Goal: Task Accomplishment & Management: Complete application form

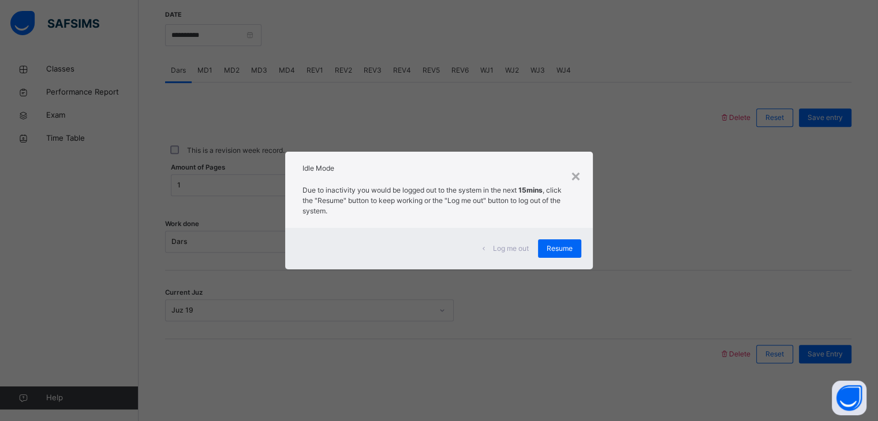
scroll to position [445, 0]
click at [563, 246] on span "Resume" at bounding box center [559, 248] width 26 height 10
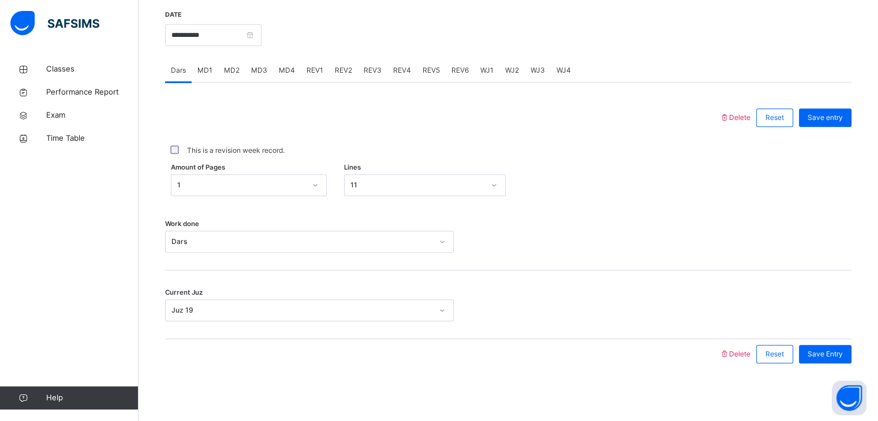
click at [194, 68] on div "Dars MD1 MD2 MD3 MD4 REV1 REV2 REV3 REV4 REV5 REV6 WJ1 WJ2 WJ3 WJ4" at bounding box center [508, 71] width 686 height 24
click at [207, 69] on span "MD1" at bounding box center [204, 70] width 15 height 10
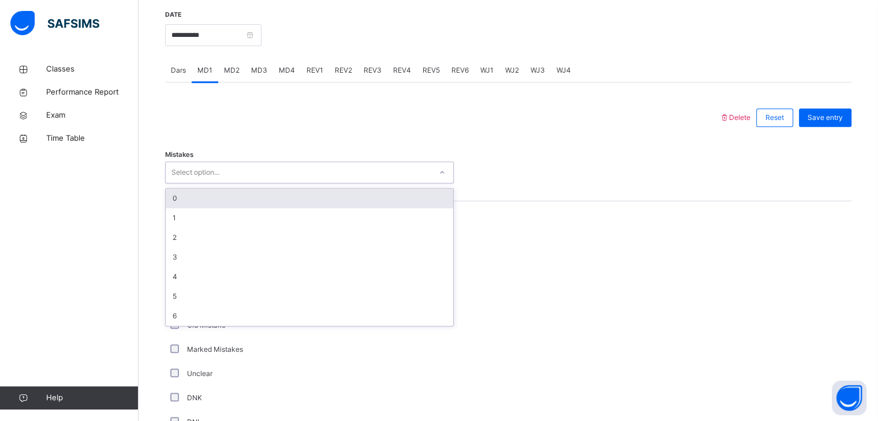
click at [242, 167] on div "Select option..." at bounding box center [309, 173] width 288 height 22
drag, startPoint x: 240, startPoint y: 190, endPoint x: 238, endPoint y: 198, distance: 9.0
click at [239, 192] on div "0" at bounding box center [309, 199] width 287 height 20
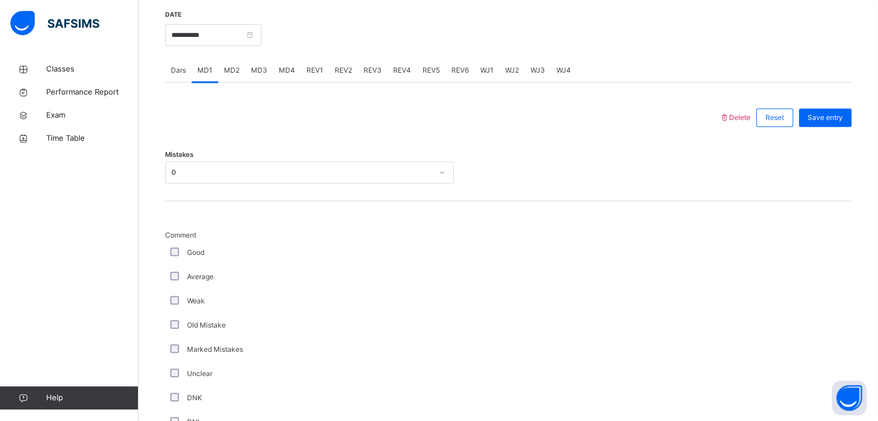
click at [177, 248] on div "Good" at bounding box center [309, 253] width 288 height 24
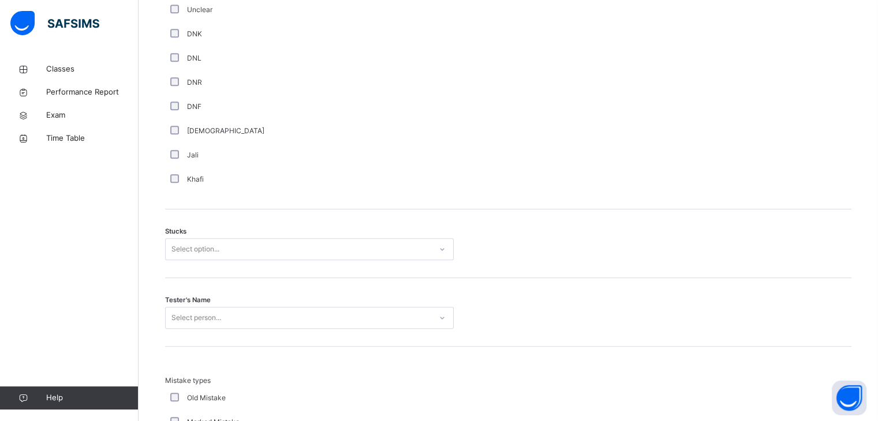
scroll to position [810, 0]
click at [183, 253] on div "Select option..." at bounding box center [195, 249] width 48 height 22
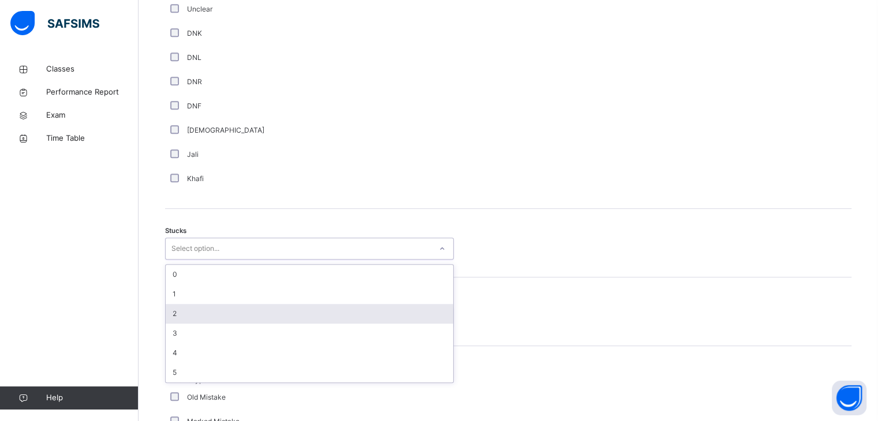
drag, startPoint x: 201, startPoint y: 311, endPoint x: 200, endPoint y: 303, distance: 8.3
click at [200, 304] on div "2" at bounding box center [309, 314] width 287 height 20
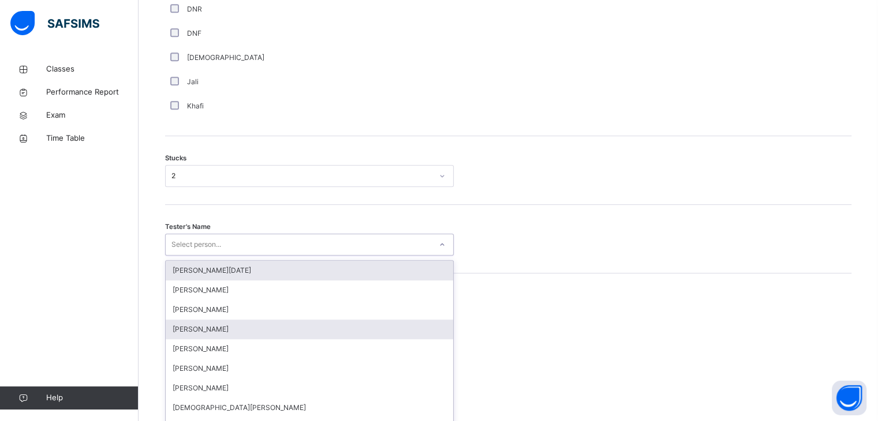
click at [207, 256] on div "option Abdullah Raja focused, 1 of 88. 88 results available. Use Up and Down to…" at bounding box center [309, 245] width 288 height 22
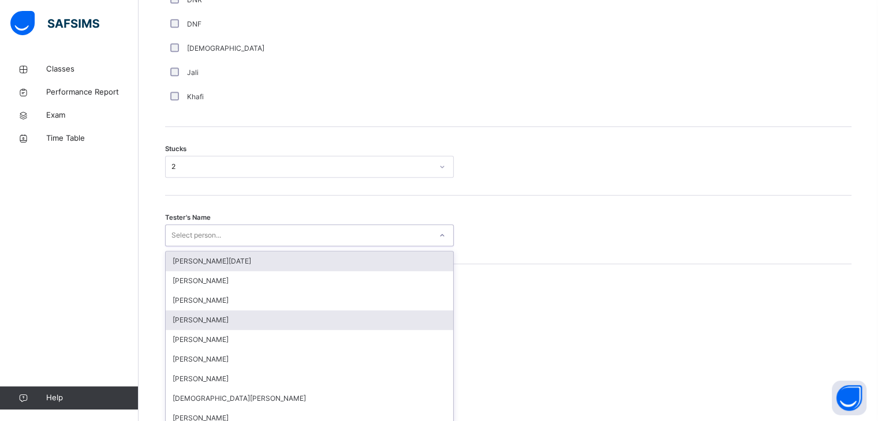
scroll to position [900, 0]
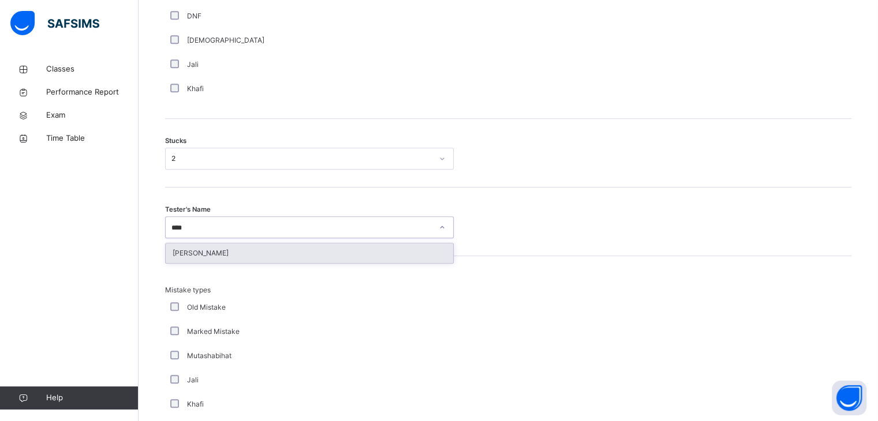
type input "*****"
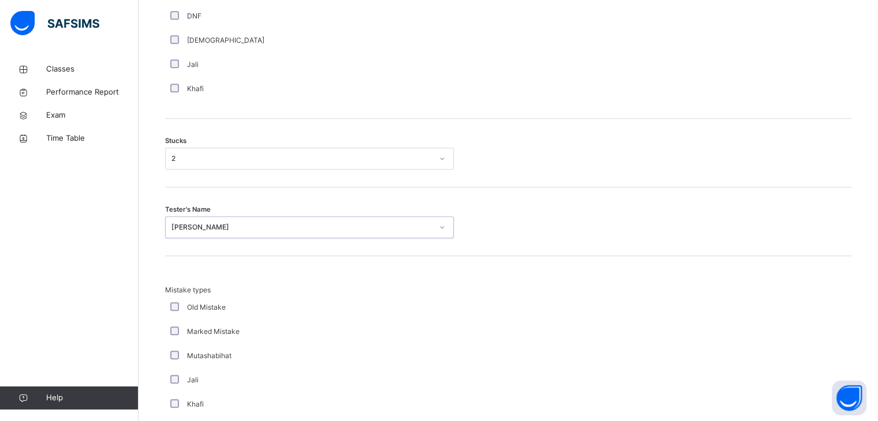
click at [177, 365] on div "Mutashabihat" at bounding box center [309, 356] width 288 height 24
click at [180, 383] on div "Jali" at bounding box center [309, 380] width 283 height 10
drag, startPoint x: 173, startPoint y: 349, endPoint x: 173, endPoint y: 360, distance: 11.0
click at [173, 360] on div "Mutashabihat" at bounding box center [309, 356] width 283 height 10
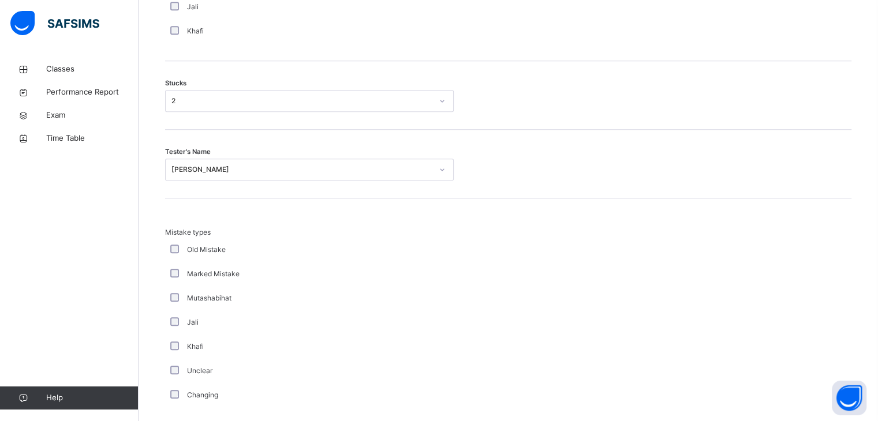
scroll to position [1112, 0]
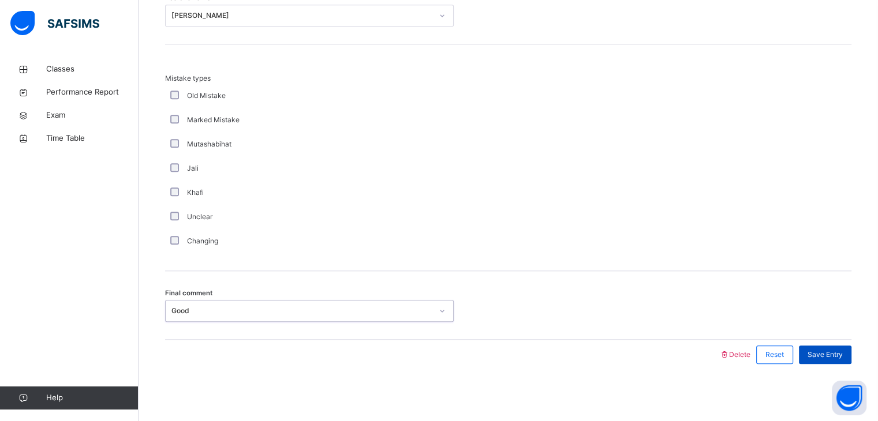
click at [840, 357] on span "Save Entry" at bounding box center [824, 355] width 35 height 10
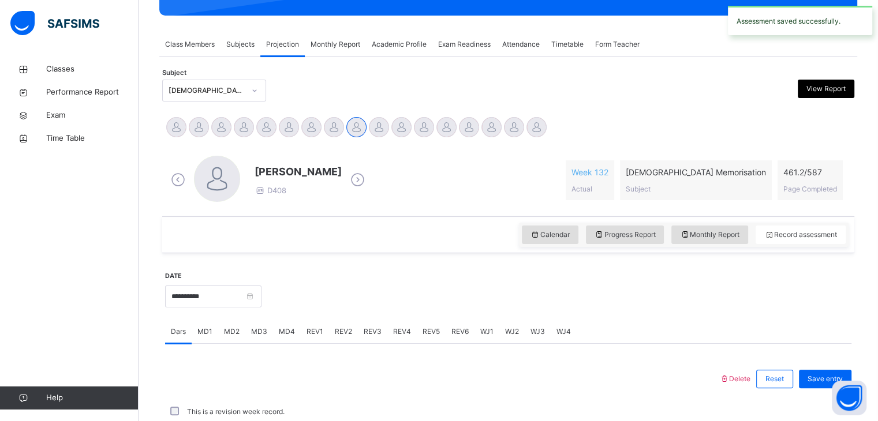
scroll to position [445, 0]
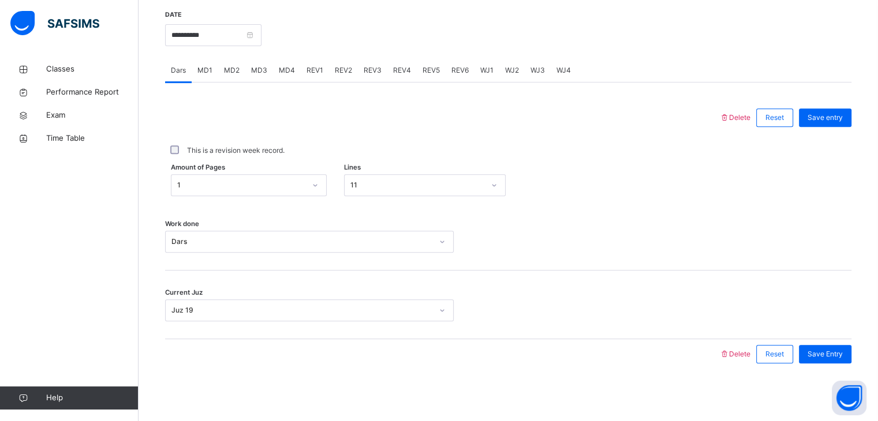
click at [257, 70] on span "MD3" at bounding box center [259, 70] width 16 height 10
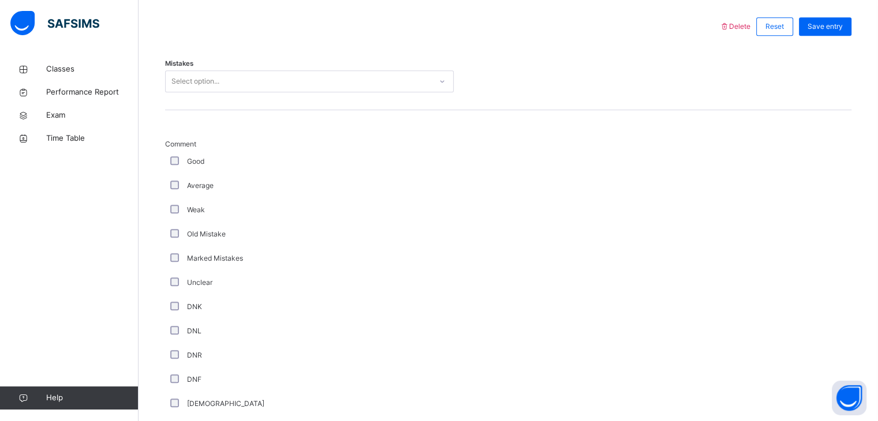
scroll to position [415, 0]
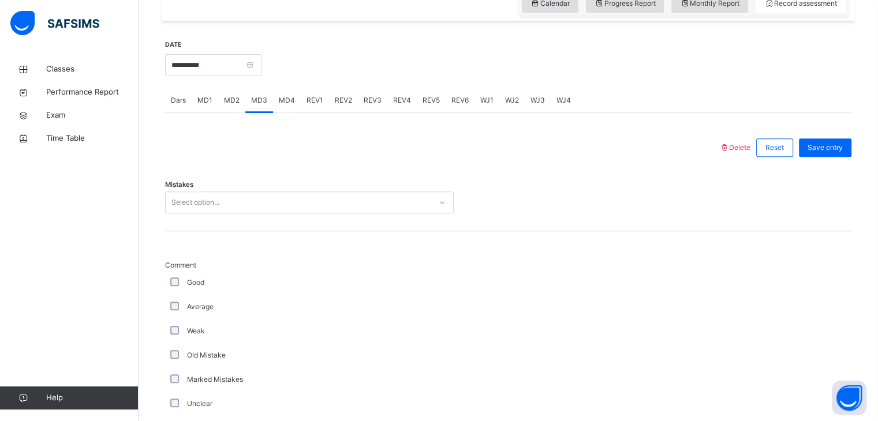
click at [351, 107] on div "REV2" at bounding box center [343, 100] width 29 height 23
click at [319, 104] on span "REV1" at bounding box center [314, 100] width 17 height 10
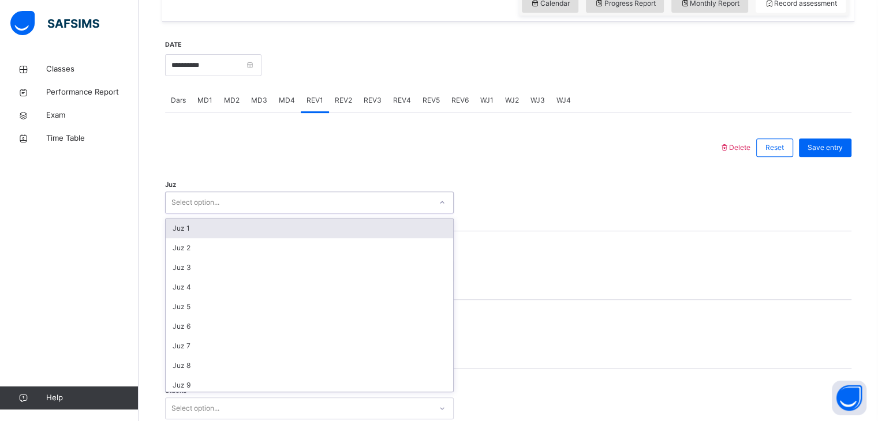
drag, startPoint x: 303, startPoint y: 207, endPoint x: 302, endPoint y: 199, distance: 7.6
click at [302, 199] on div "Select option..." at bounding box center [298, 203] width 265 height 18
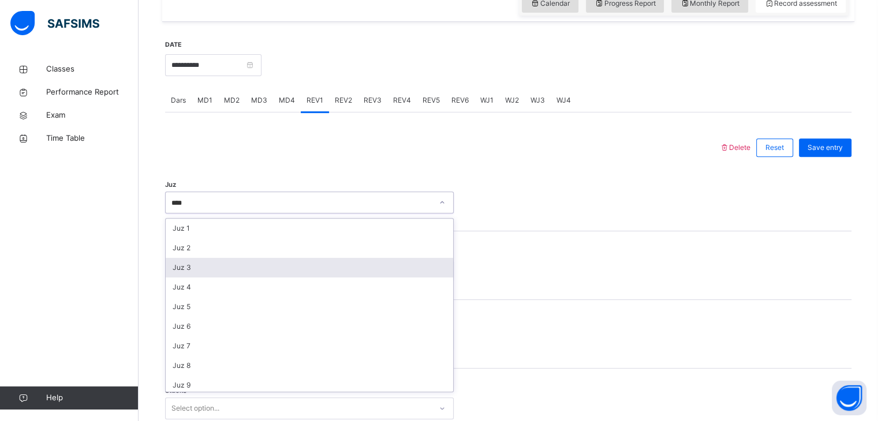
type input "*****"
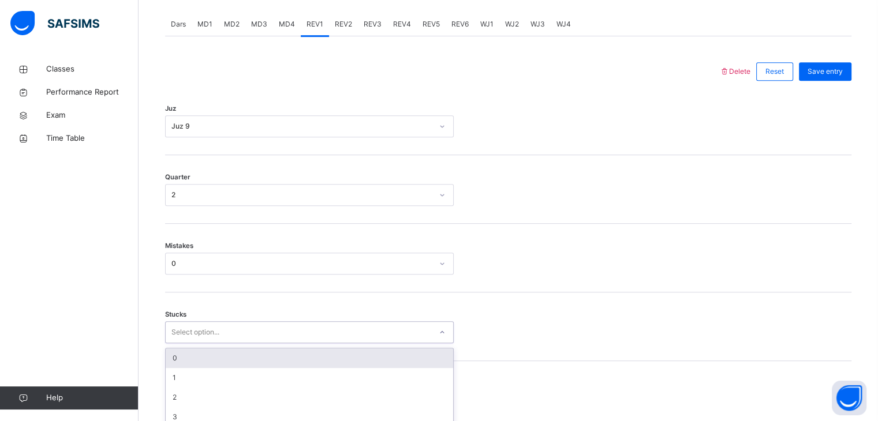
scroll to position [541, 0]
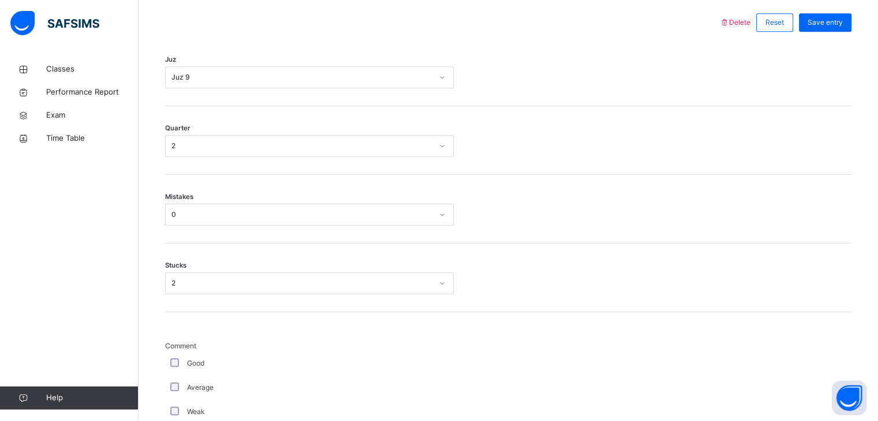
click at [177, 372] on div "Good" at bounding box center [309, 363] width 288 height 24
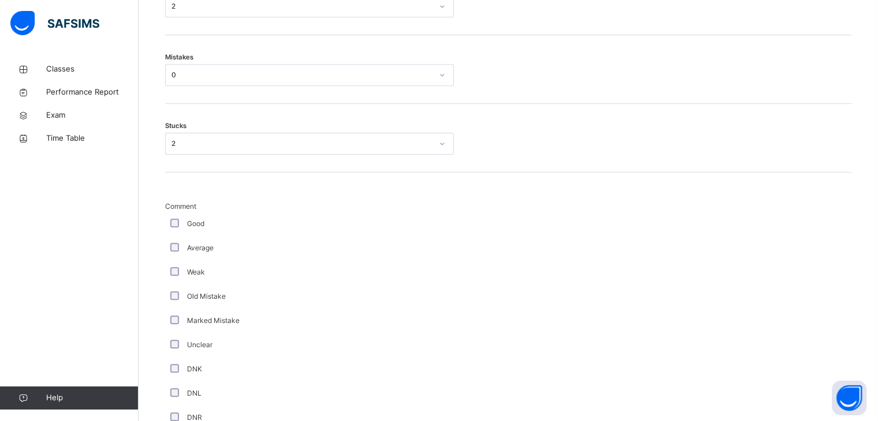
scroll to position [750, 0]
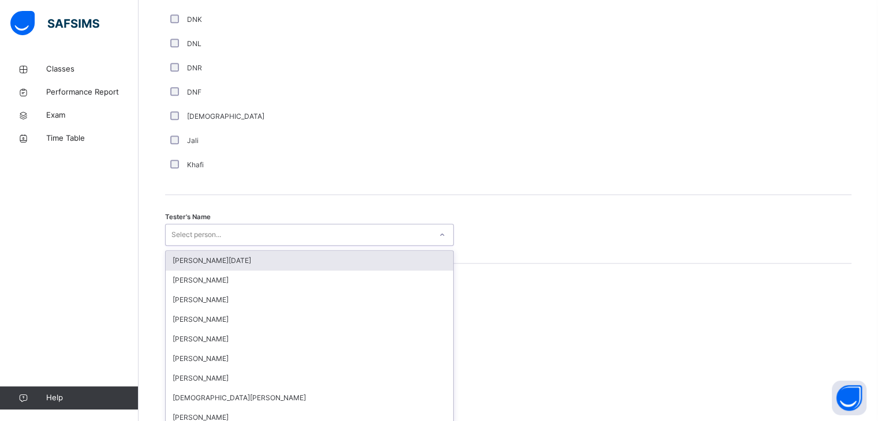
click at [249, 246] on div "option Abdullah Raja focused, 1 of 88. 88 results available. Use Up and Down to…" at bounding box center [309, 235] width 288 height 22
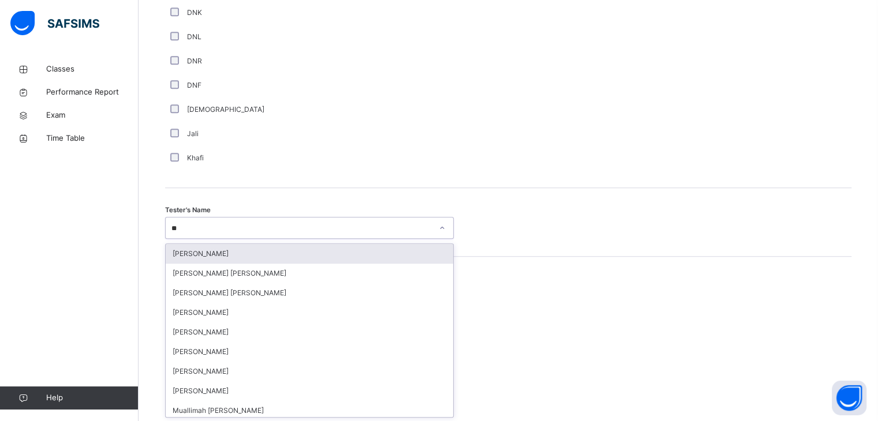
type input "***"
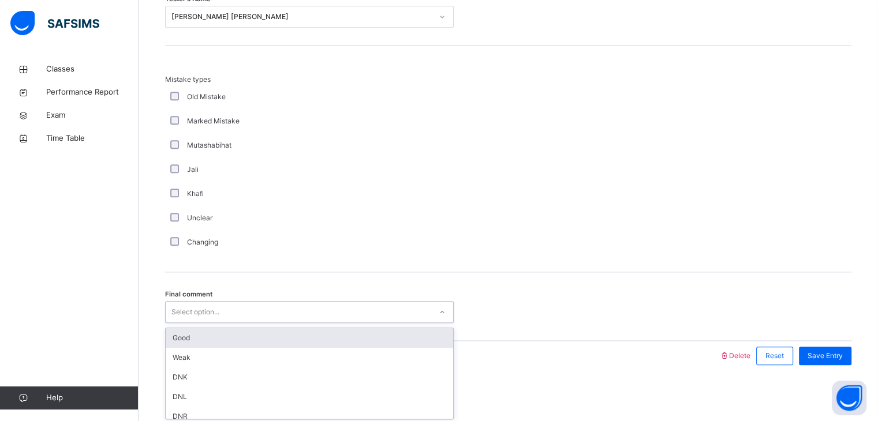
scroll to position [1249, 0]
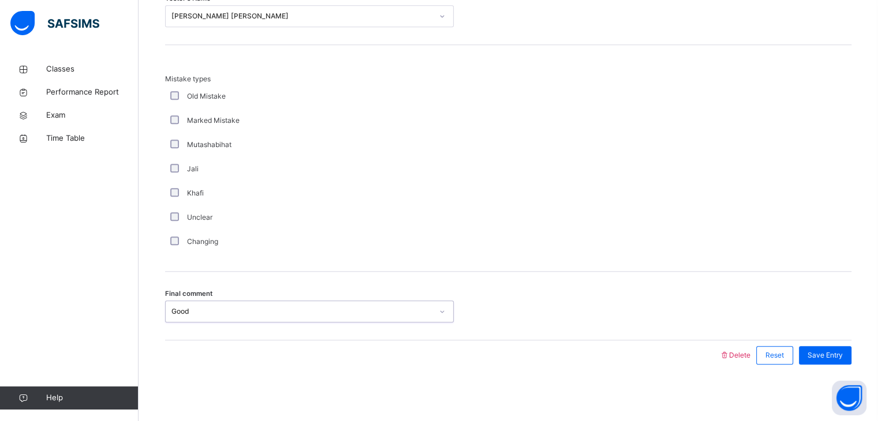
click at [827, 332] on div "Final comment option Good, selected. 0 results available. Select is focused ,ty…" at bounding box center [508, 306] width 686 height 69
click at [842, 360] on div "Save Entry" at bounding box center [825, 355] width 53 height 18
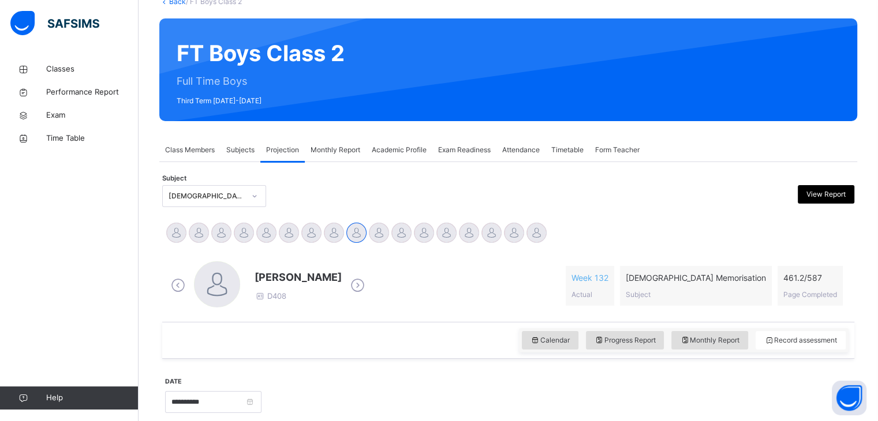
scroll to position [76, 0]
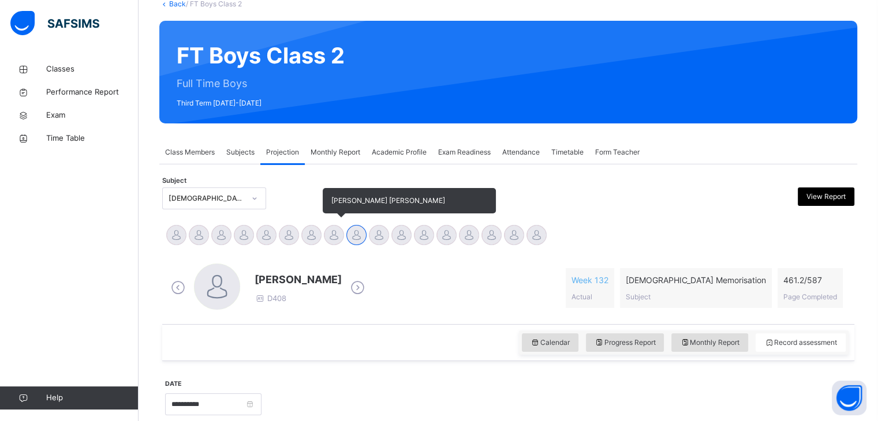
click at [325, 238] on div at bounding box center [334, 235] width 20 height 20
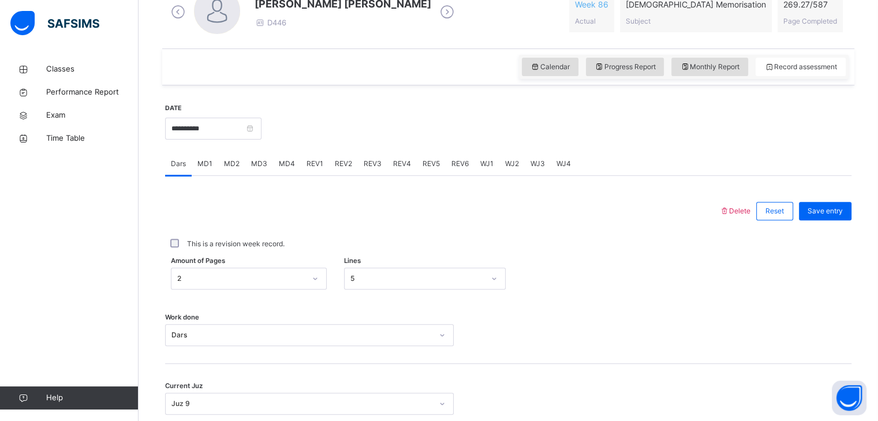
scroll to position [353, 0]
click at [263, 161] on span "MD3" at bounding box center [259, 163] width 16 height 10
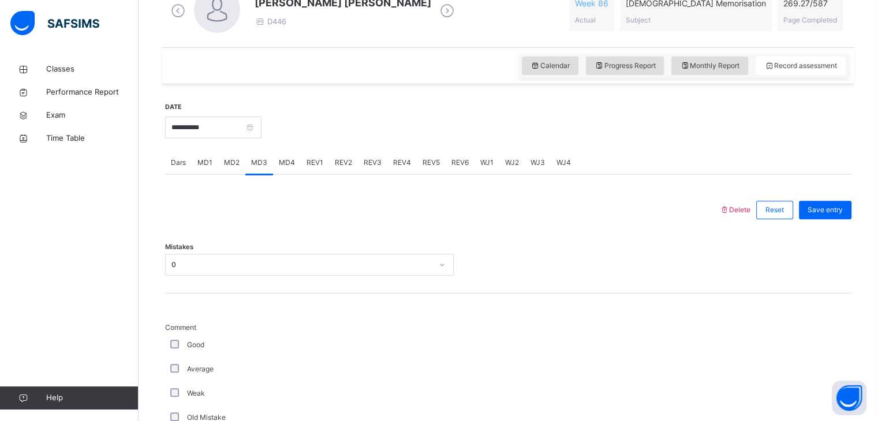
click at [279, 166] on span "MD4" at bounding box center [287, 163] width 16 height 10
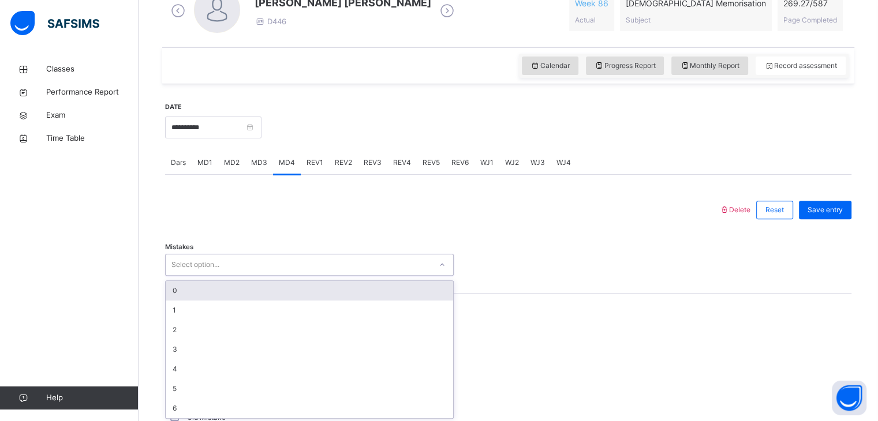
click at [257, 271] on div "Select option..." at bounding box center [298, 265] width 265 height 18
click at [228, 291] on div "0" at bounding box center [309, 291] width 287 height 20
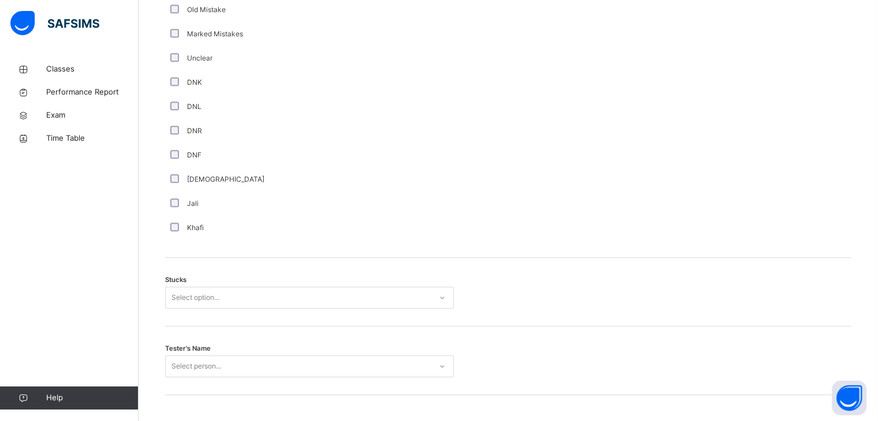
scroll to position [792, 0]
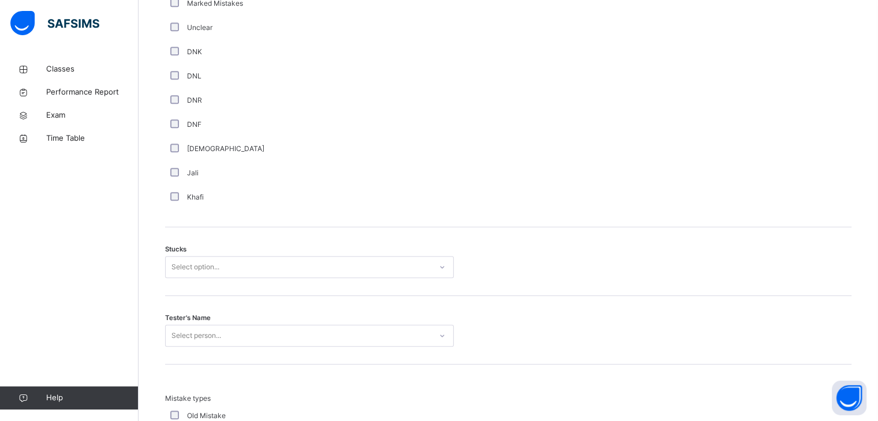
click at [204, 267] on div "Select option..." at bounding box center [195, 267] width 48 height 22
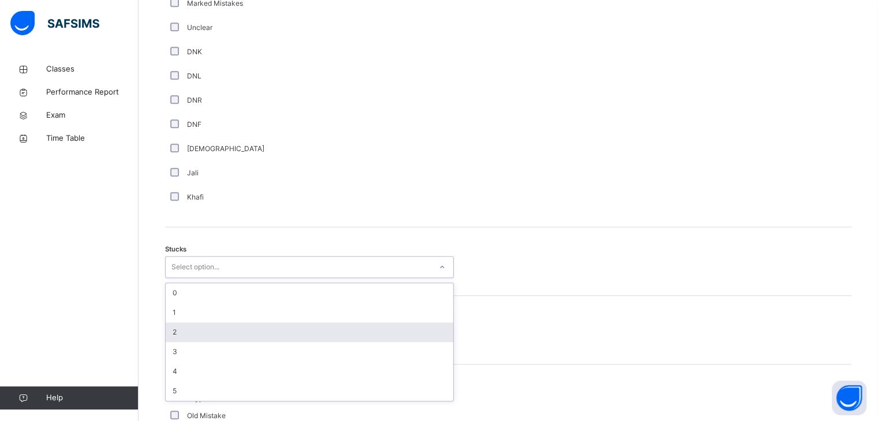
click at [194, 338] on div "2" at bounding box center [309, 333] width 287 height 20
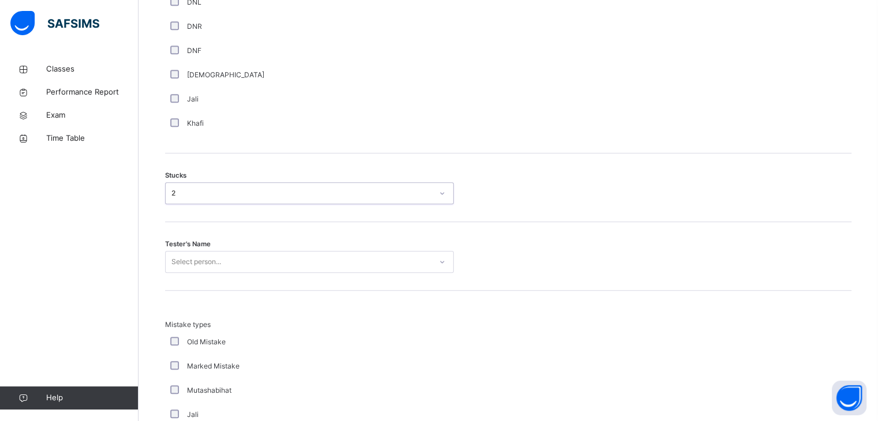
click at [194, 273] on div "Select person..." at bounding box center [309, 262] width 288 height 22
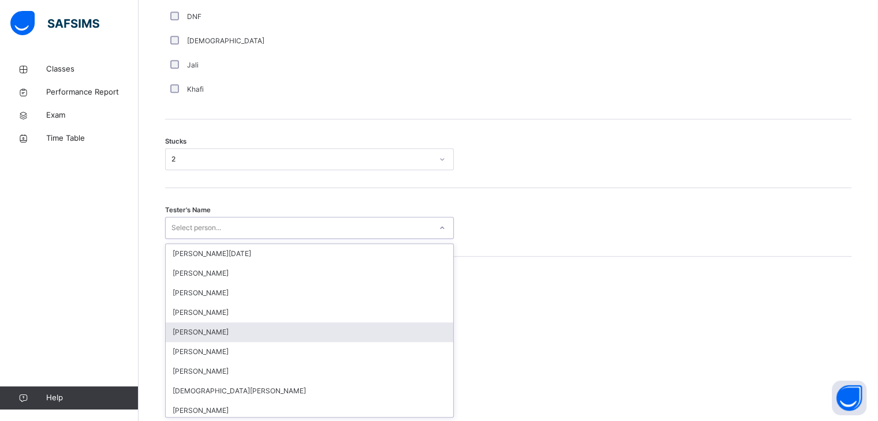
scroll to position [900, 0]
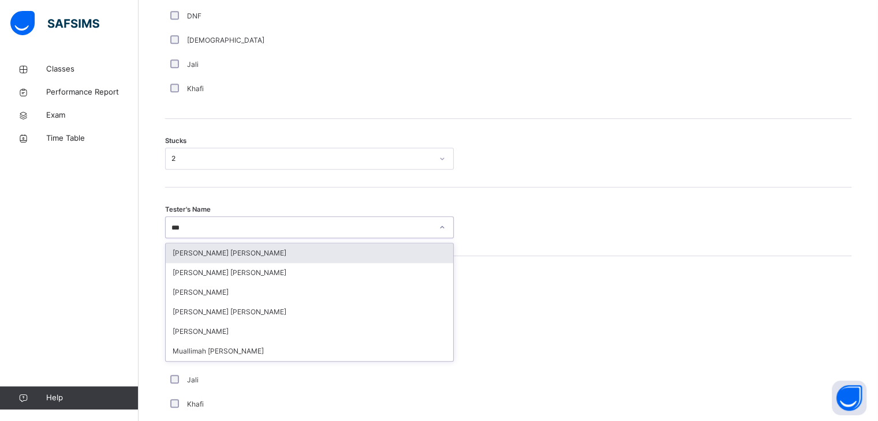
type input "****"
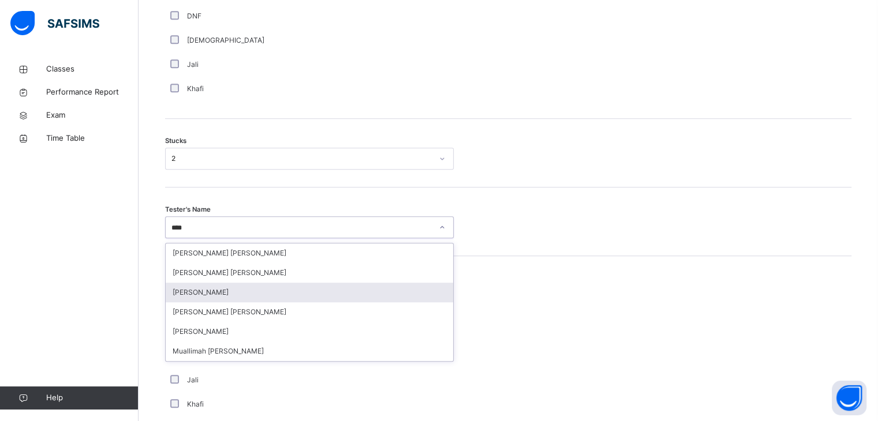
click at [202, 298] on div "Mohammad Khan" at bounding box center [309, 293] width 287 height 20
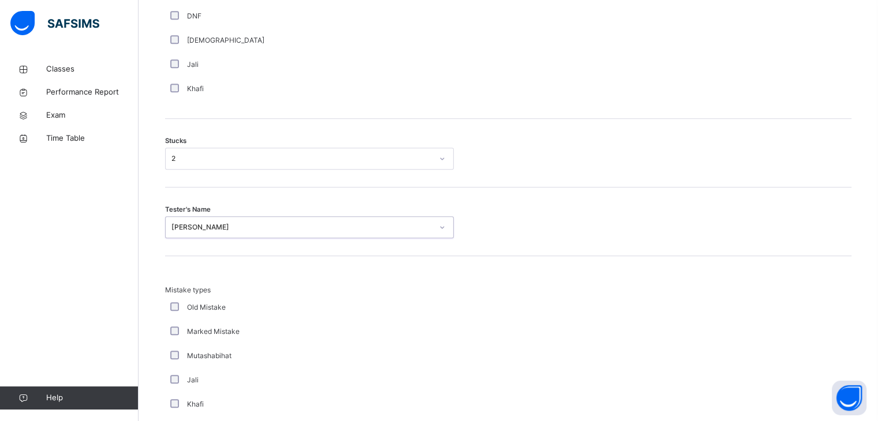
click at [308, 327] on div "Marked Mistake" at bounding box center [309, 332] width 283 height 10
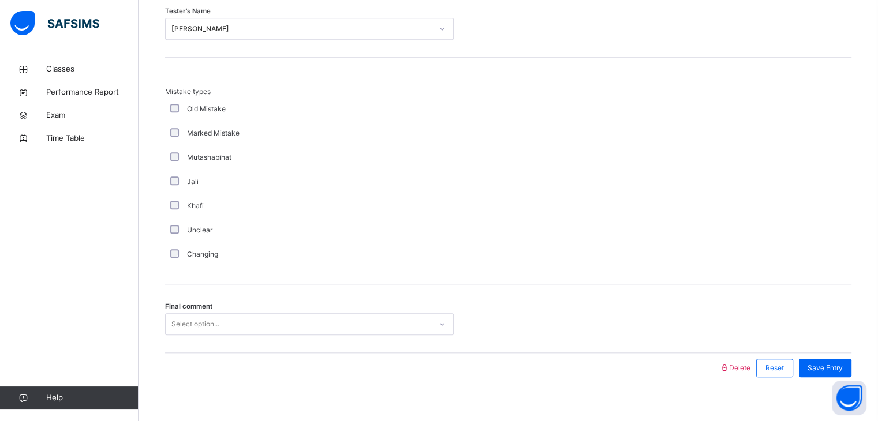
scroll to position [1112, 0]
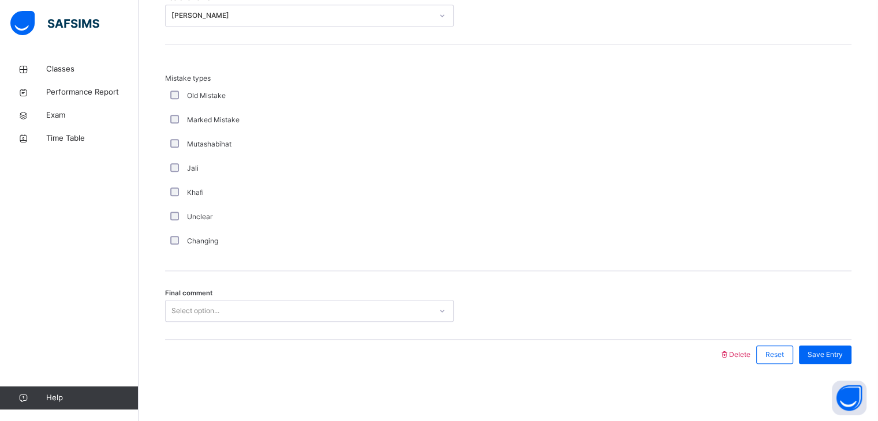
click at [278, 307] on div "Select option..." at bounding box center [298, 311] width 265 height 18
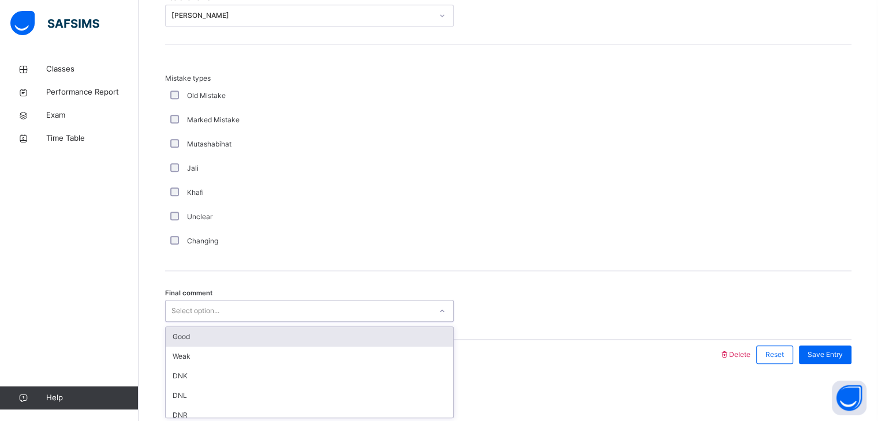
click at [223, 335] on div "Good" at bounding box center [309, 337] width 287 height 20
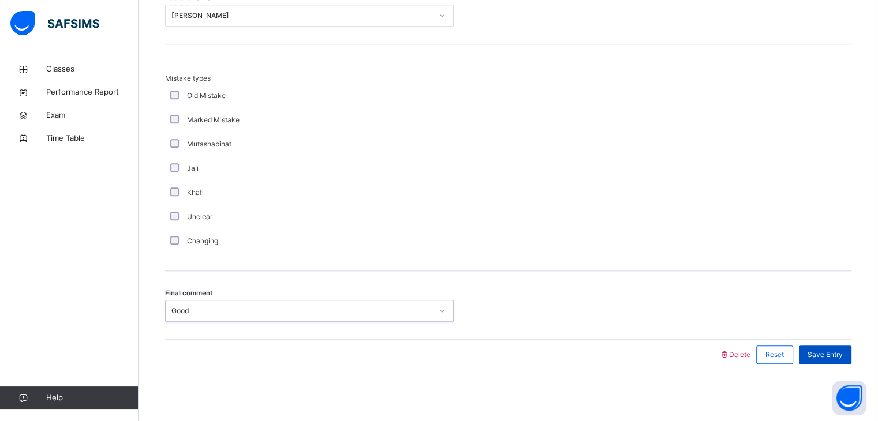
click at [838, 347] on div "Save Entry" at bounding box center [825, 355] width 53 height 18
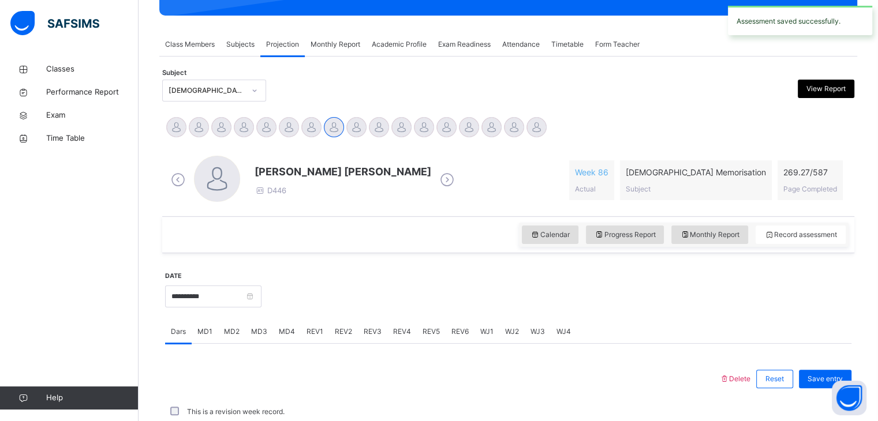
scroll to position [445, 0]
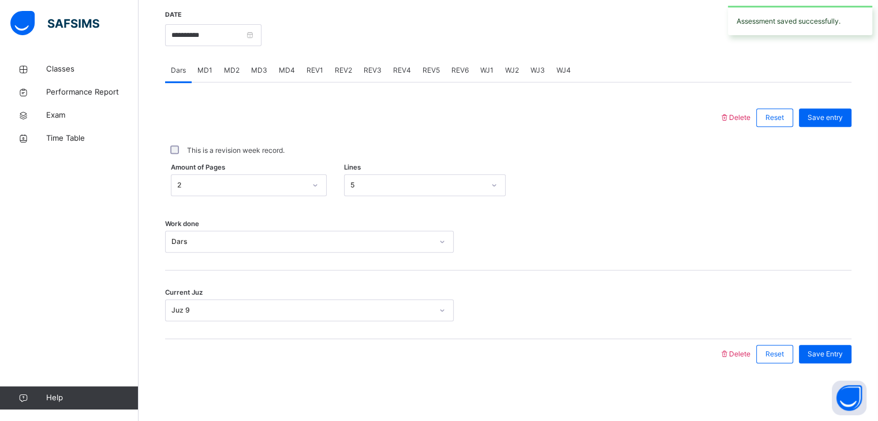
click at [320, 63] on div "REV1" at bounding box center [315, 70] width 28 height 23
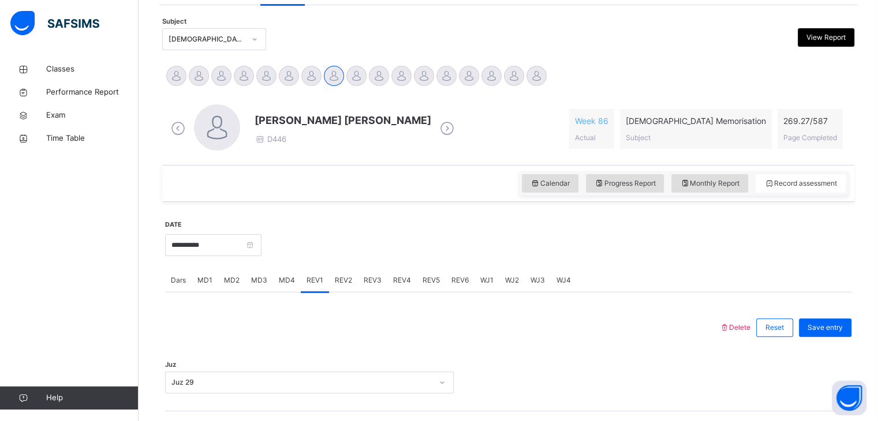
scroll to position [235, 0]
click at [373, 276] on span "REV3" at bounding box center [373, 281] width 18 height 10
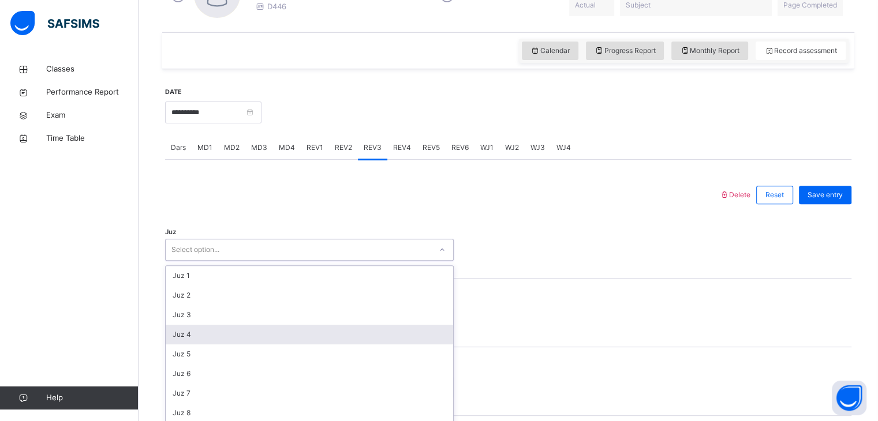
click at [327, 261] on div "option Juz 4 focused, 4 of 30. 30 results available. Use Up and Down to choose …" at bounding box center [309, 250] width 288 height 22
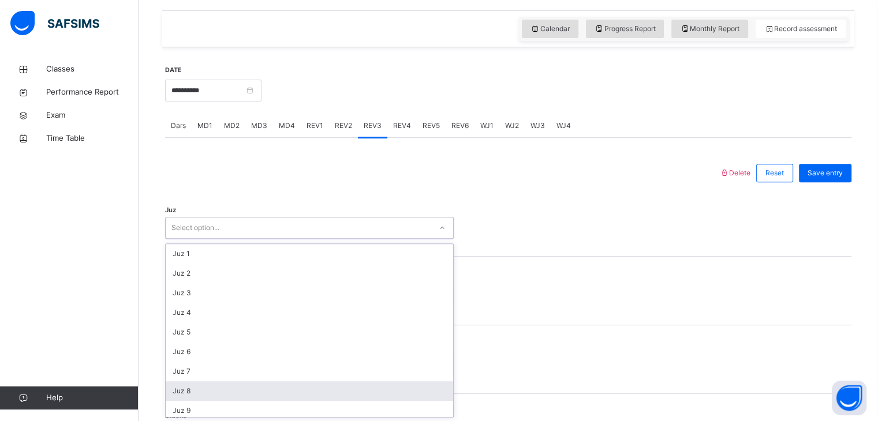
scroll to position [391, 0]
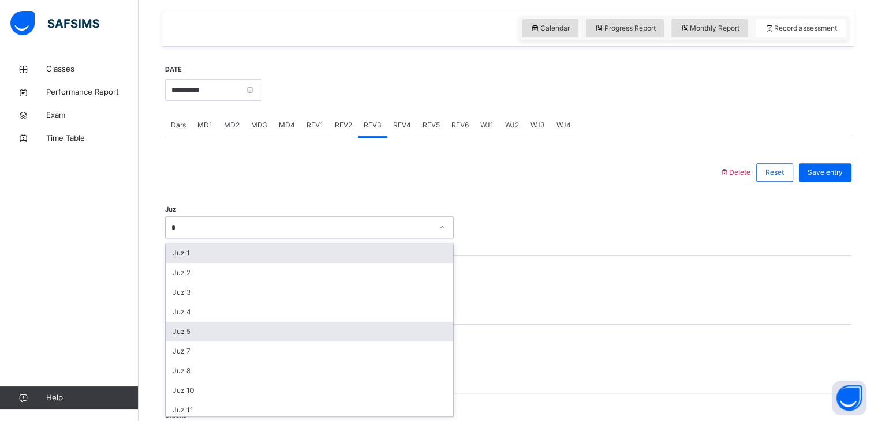
type input "**"
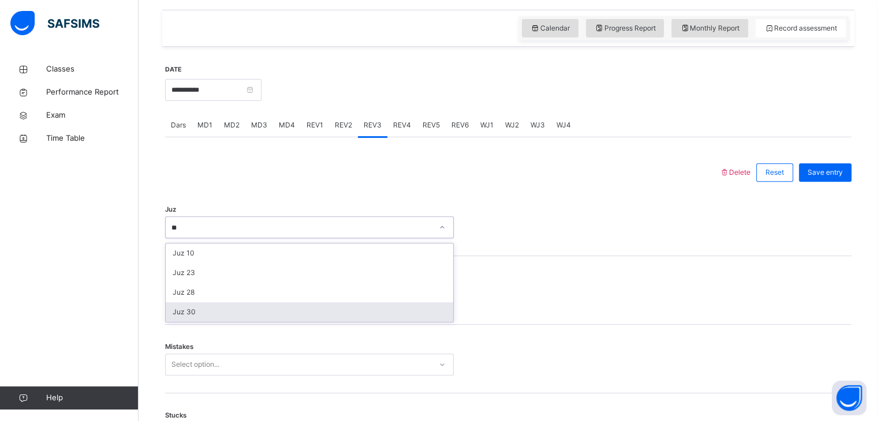
click at [279, 310] on div "Juz 30" at bounding box center [309, 312] width 287 height 20
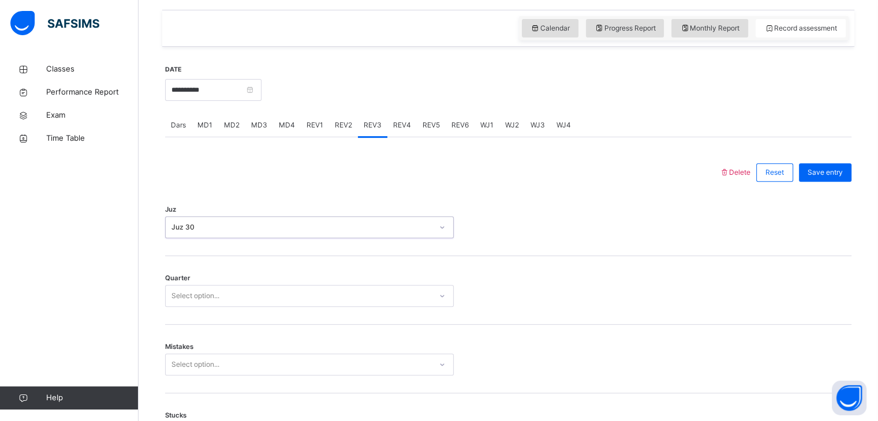
click at [257, 290] on div "Select option..." at bounding box center [298, 296] width 265 height 18
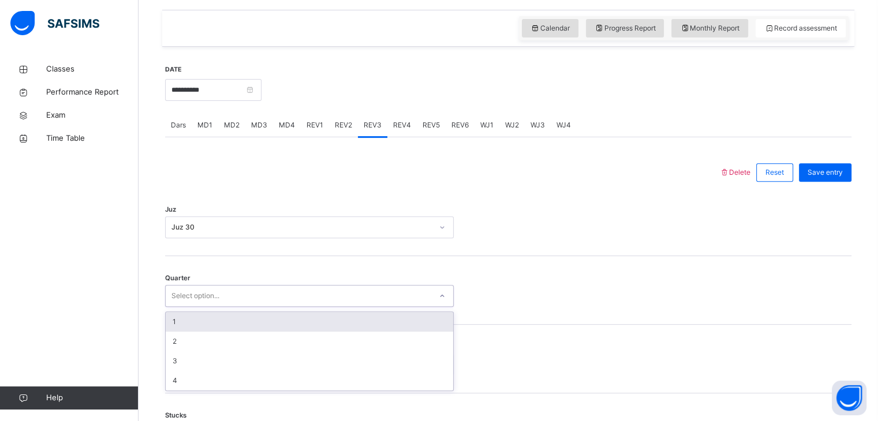
click at [263, 319] on div "1" at bounding box center [309, 322] width 287 height 20
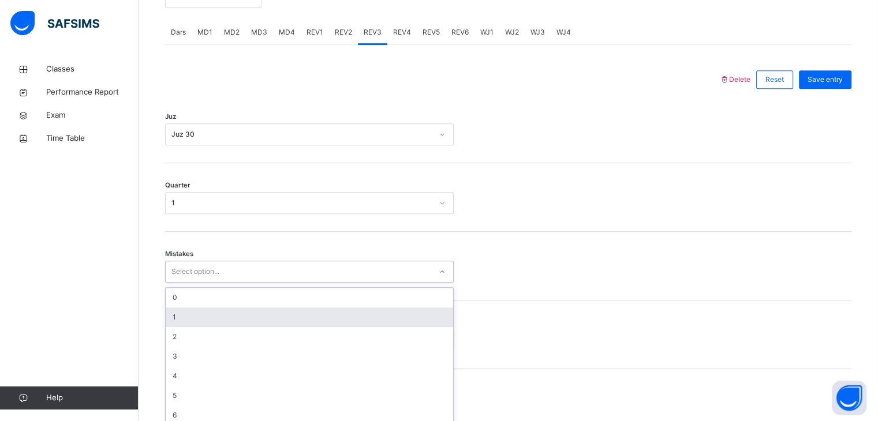
click at [263, 283] on div "option 1 focused, 2 of 7. 7 results available. Use Up and Down to choose option…" at bounding box center [309, 272] width 288 height 22
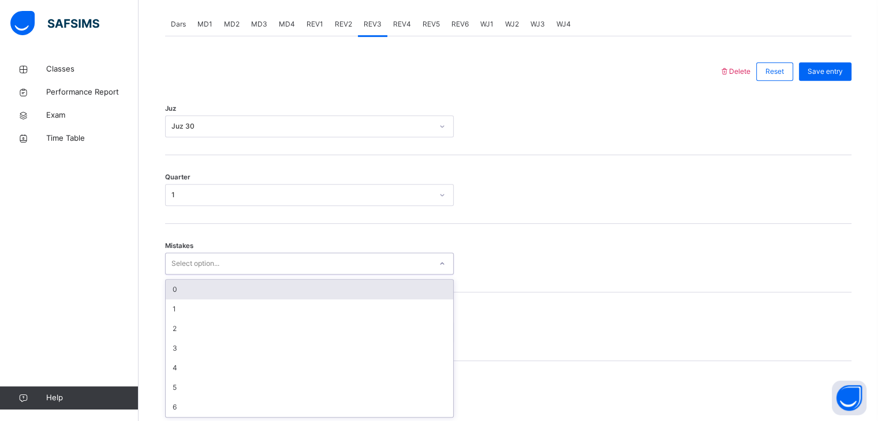
click at [233, 289] on div "0" at bounding box center [309, 290] width 287 height 20
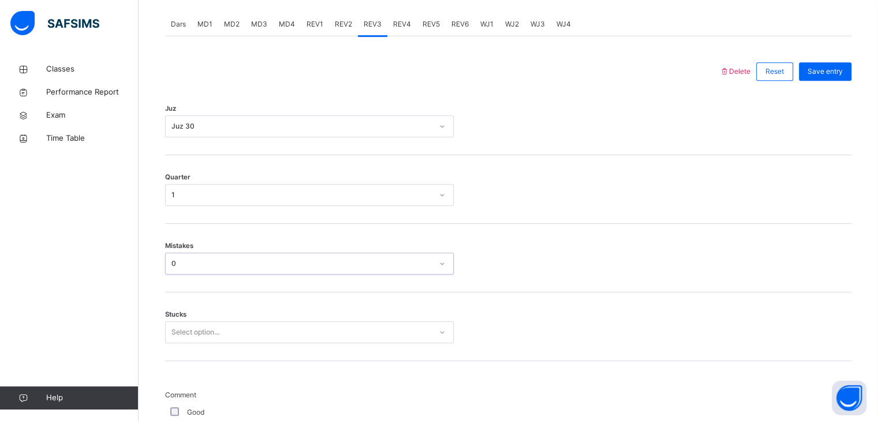
click at [228, 317] on div "Stucks Select option..." at bounding box center [508, 327] width 686 height 69
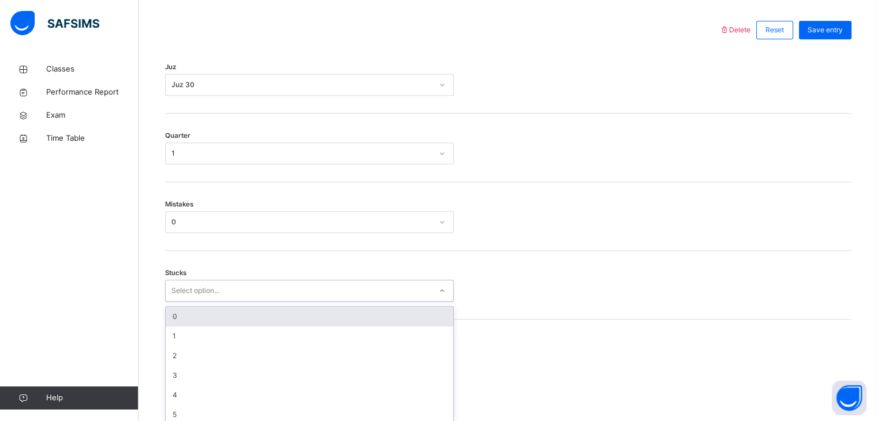
click at [228, 302] on div "option 0 focused, 1 of 6. 6 results available. Use Up and Down to choose option…" at bounding box center [309, 291] width 288 height 22
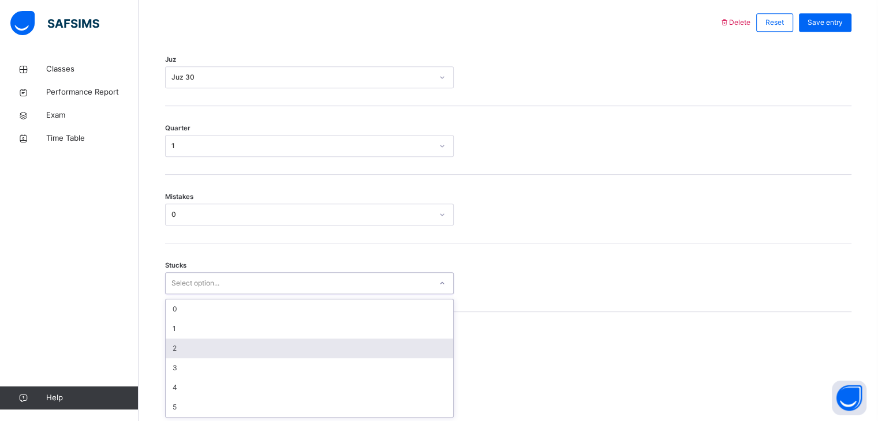
click at [221, 353] on div "2" at bounding box center [309, 349] width 287 height 20
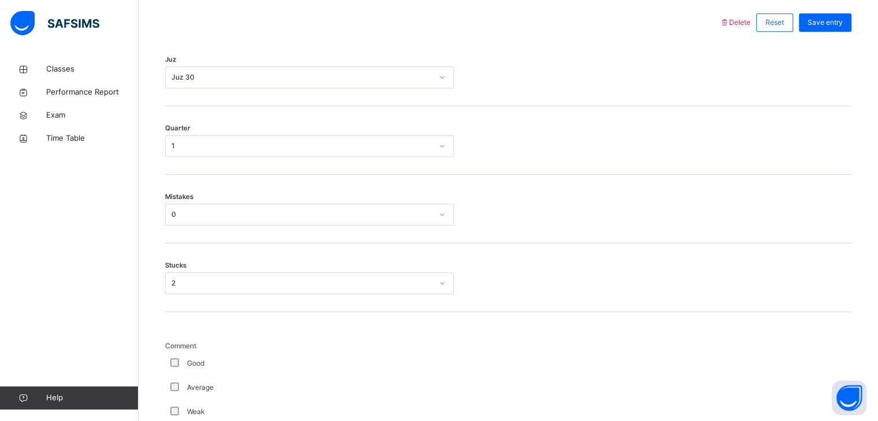
click at [181, 362] on div "Good" at bounding box center [309, 363] width 283 height 10
click at [169, 362] on div "Good" at bounding box center [309, 363] width 283 height 10
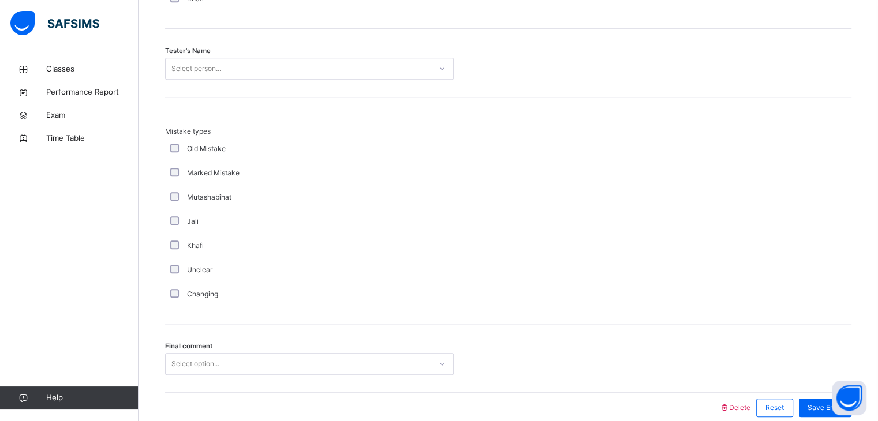
scroll to position [1210, 0]
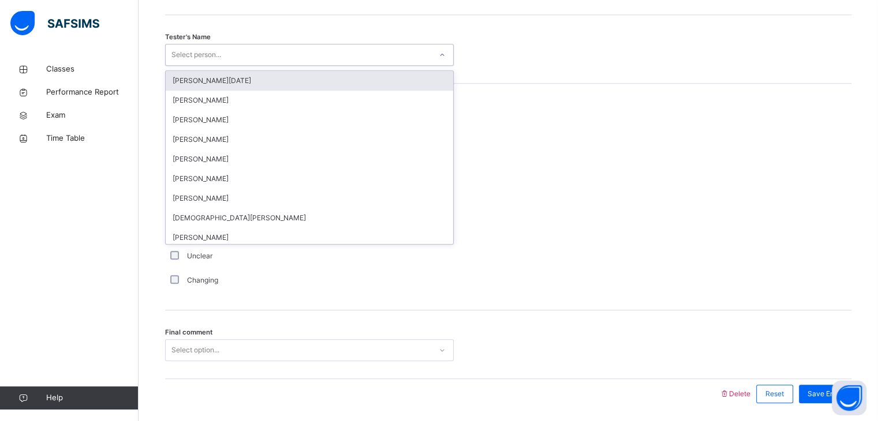
click at [289, 47] on div "Select person..." at bounding box center [298, 55] width 265 height 18
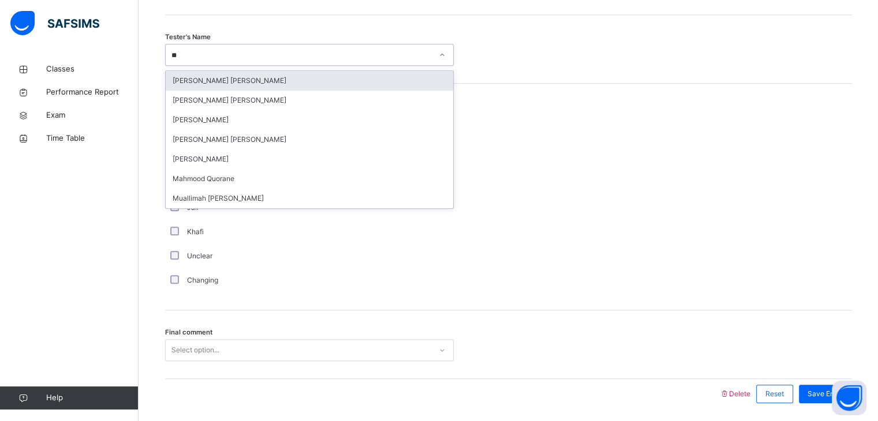
type input "*"
type input "****"
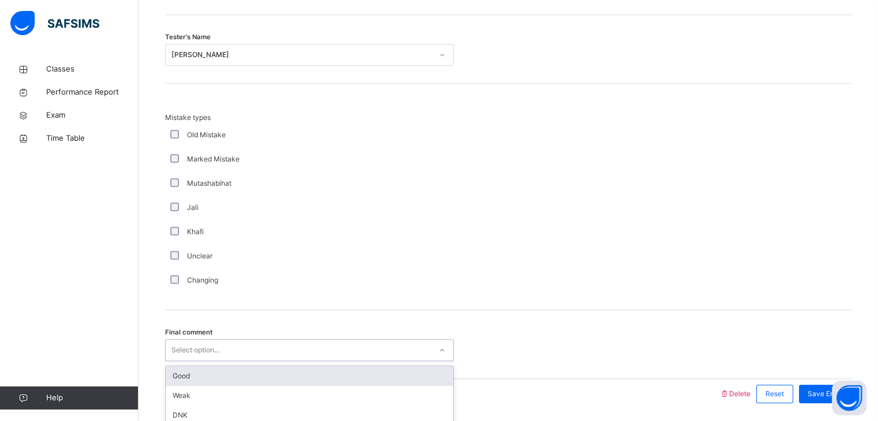
scroll to position [1249, 0]
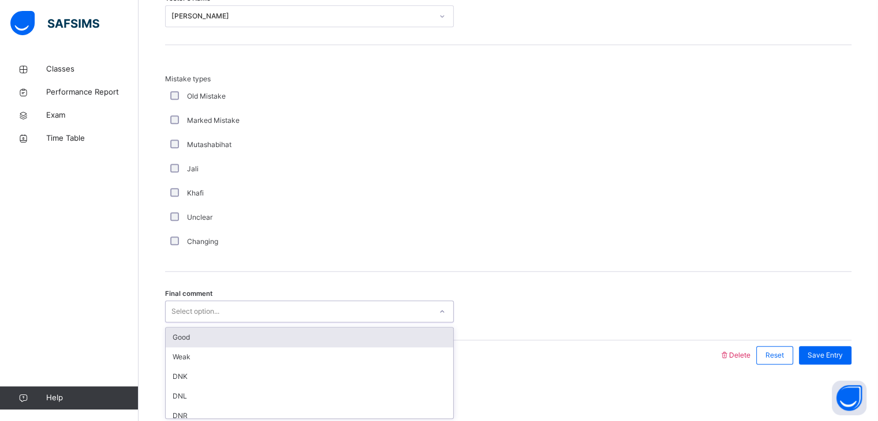
click at [276, 323] on div "option Good focused, 1 of 6. 6 results available. Use Up and Down to choose opt…" at bounding box center [309, 312] width 288 height 22
click at [276, 343] on div "Good" at bounding box center [309, 338] width 287 height 20
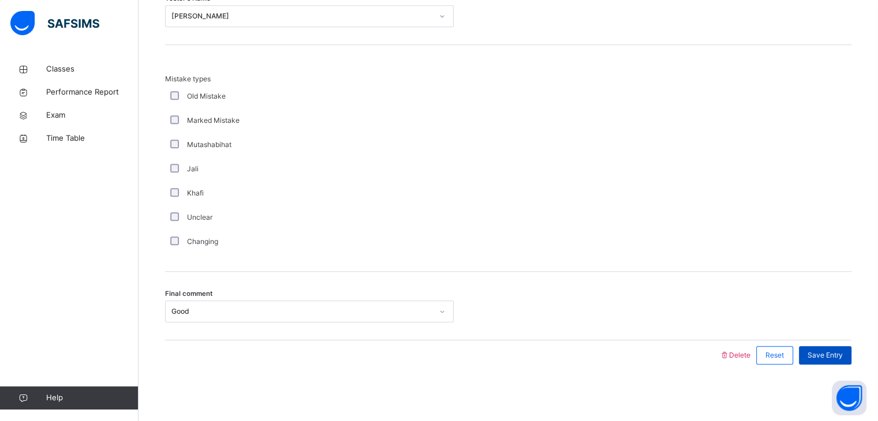
click at [841, 350] on span "Save Entry" at bounding box center [824, 355] width 35 height 10
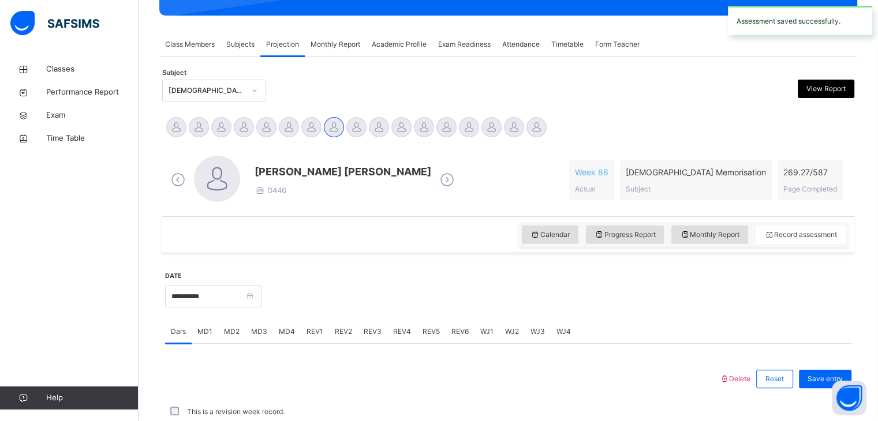
scroll to position [445, 0]
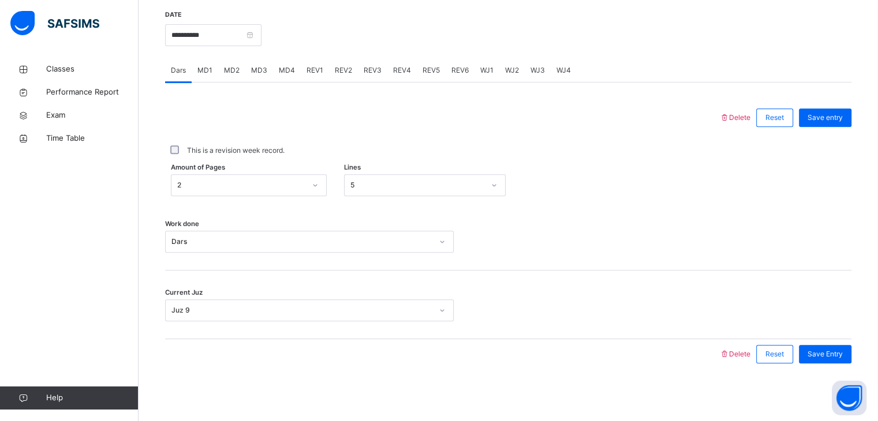
click at [396, 74] on span "REV4" at bounding box center [402, 70] width 18 height 10
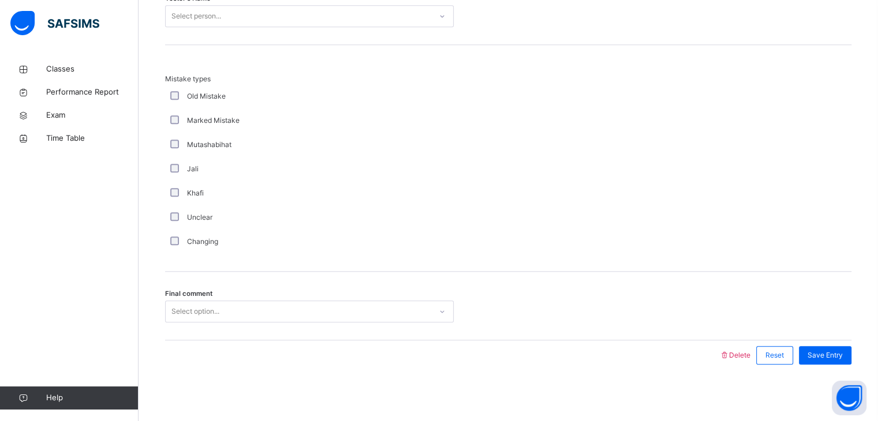
click at [261, 311] on div "Select option..." at bounding box center [298, 312] width 265 height 18
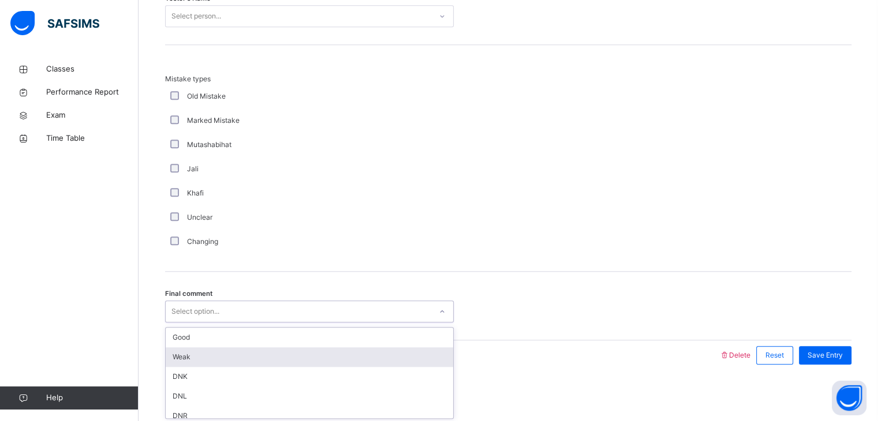
click at [253, 347] on div "Weak" at bounding box center [309, 357] width 287 height 20
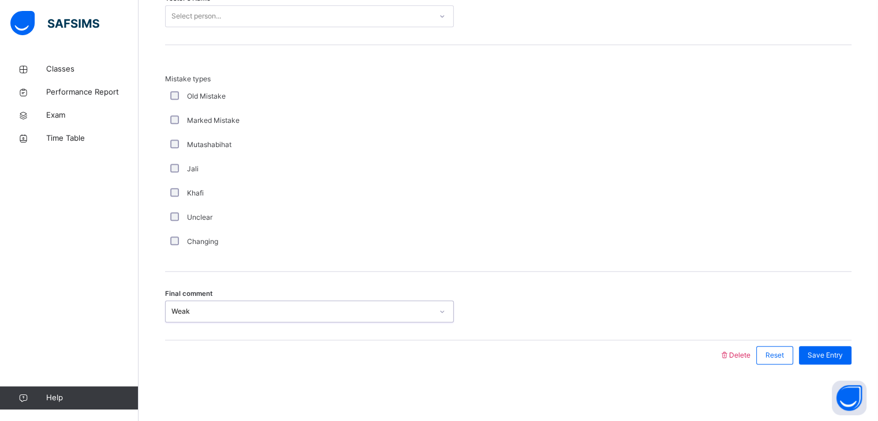
click at [235, 314] on div "Weak" at bounding box center [301, 311] width 261 height 10
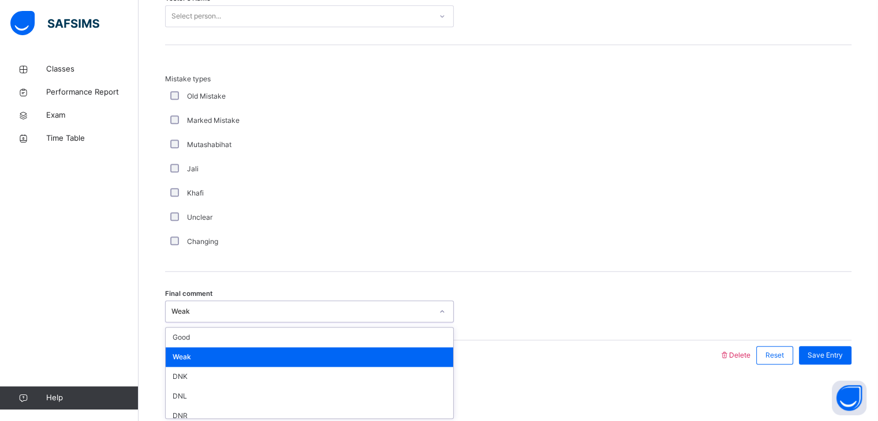
click at [233, 349] on div "Weak" at bounding box center [309, 357] width 287 height 20
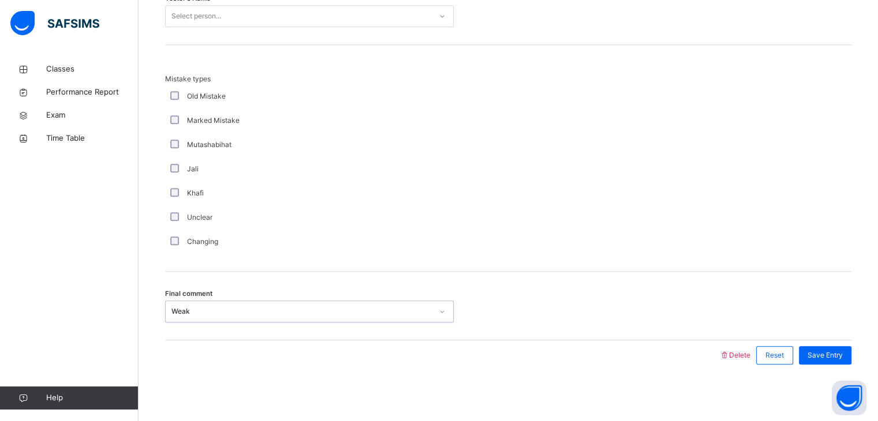
click at [240, 317] on div "Weak" at bounding box center [298, 312] width 265 height 18
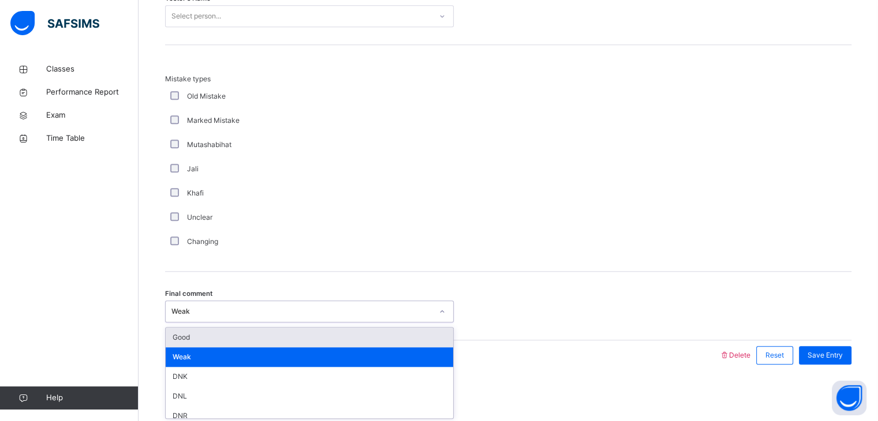
click at [236, 338] on div "Good" at bounding box center [309, 338] width 287 height 20
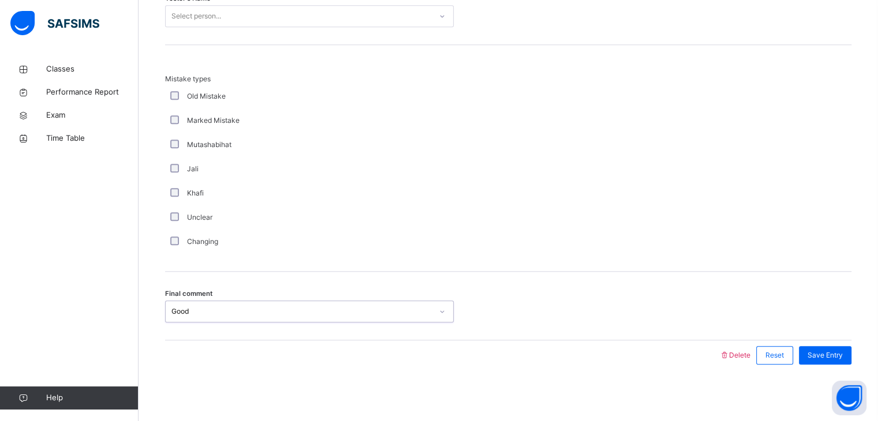
click at [192, 17] on div "Select person..." at bounding box center [196, 16] width 50 height 22
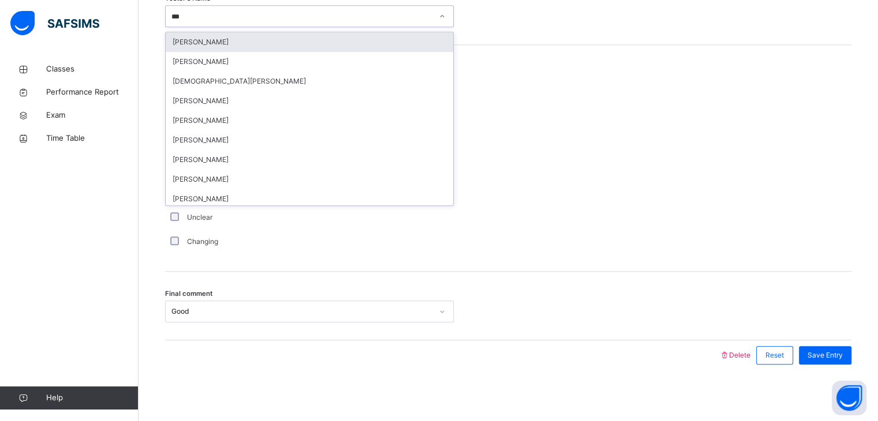
type input "****"
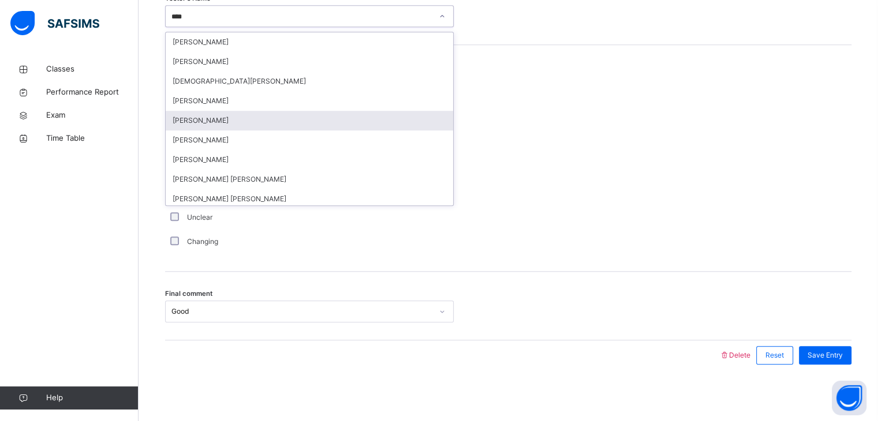
click at [241, 112] on div "Muhammad Ibraahiim Abdullahi" at bounding box center [309, 121] width 287 height 20
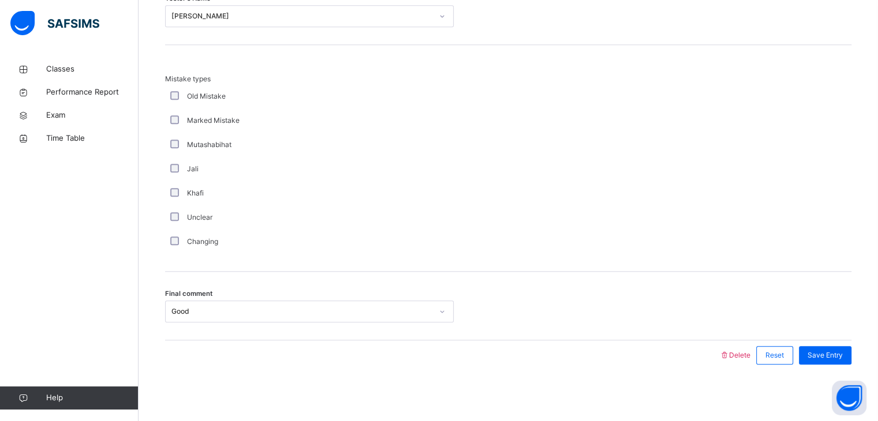
click at [241, 112] on div "Marked Mistake" at bounding box center [309, 120] width 288 height 24
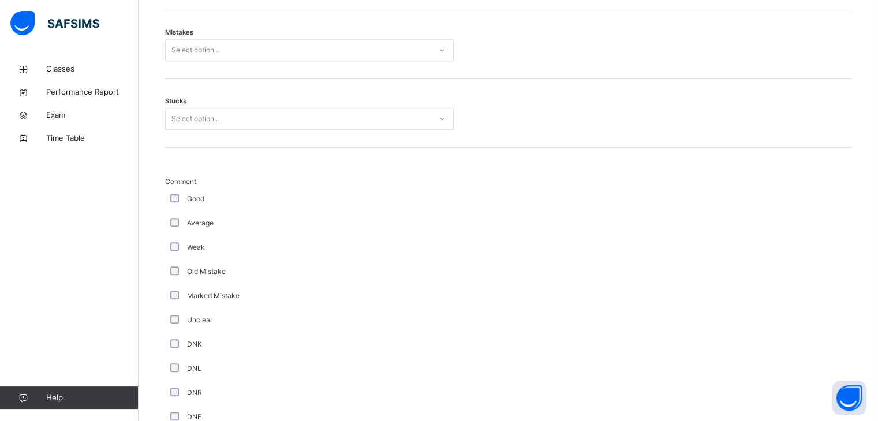
scroll to position [625, 0]
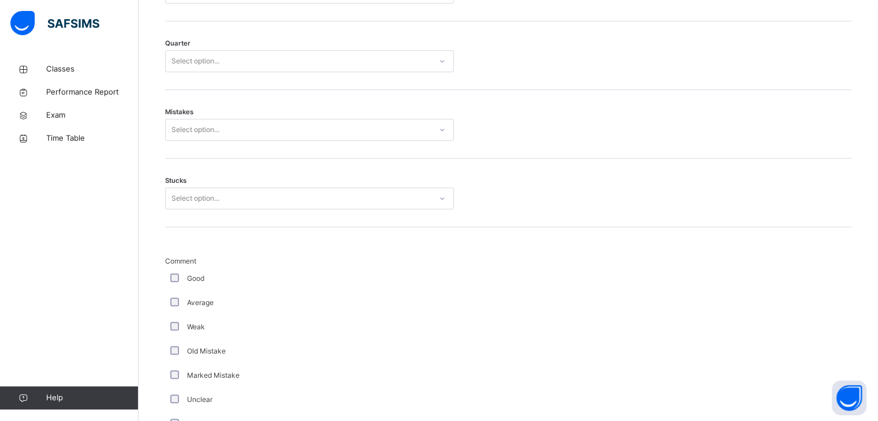
click at [206, 201] on div "Select option..." at bounding box center [195, 199] width 48 height 22
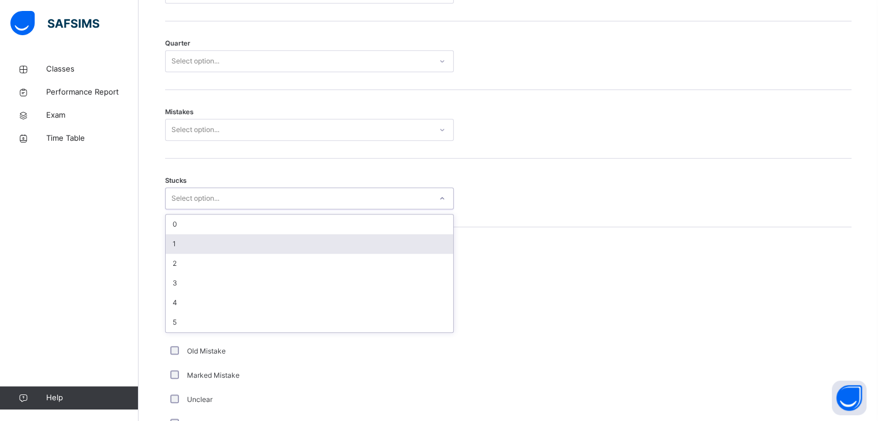
click at [215, 243] on div "1" at bounding box center [309, 244] width 287 height 20
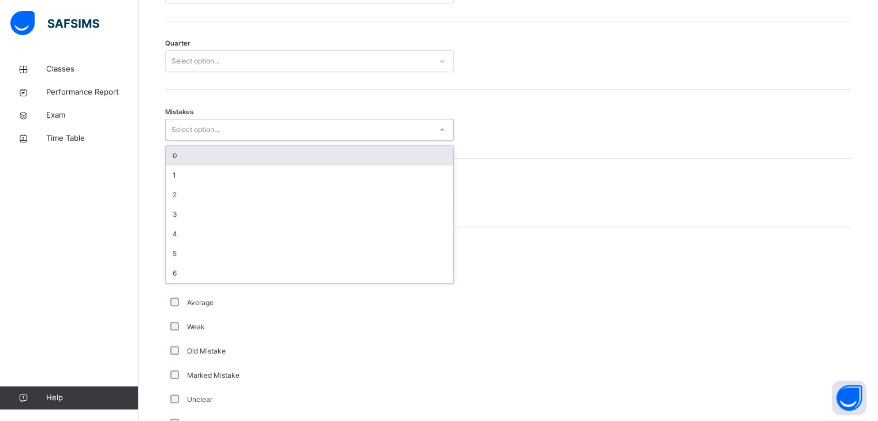
click at [227, 125] on div "Select option..." at bounding box center [298, 130] width 265 height 18
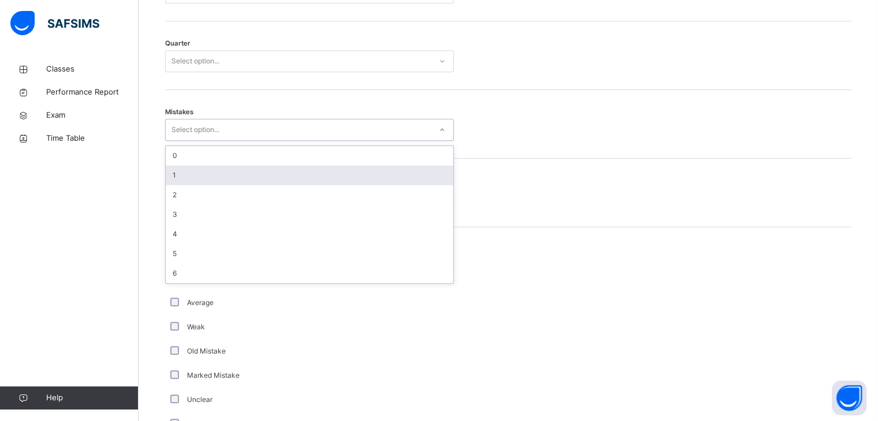
click at [227, 169] on div "1" at bounding box center [309, 176] width 287 height 20
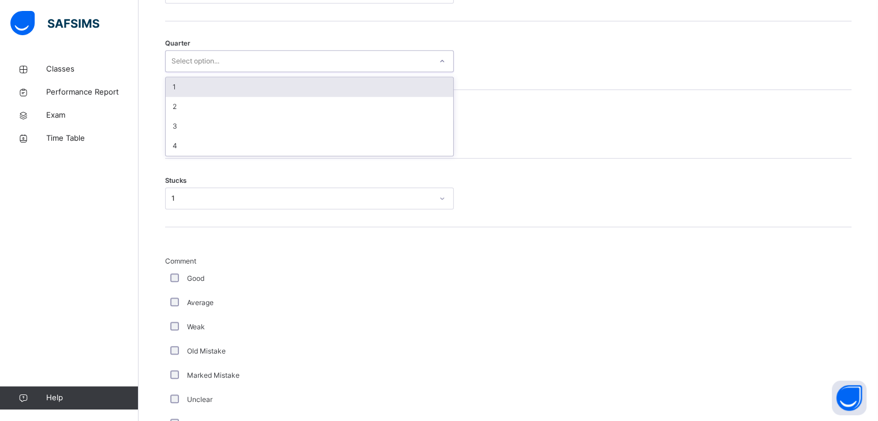
click at [184, 59] on div "Select option..." at bounding box center [195, 61] width 48 height 22
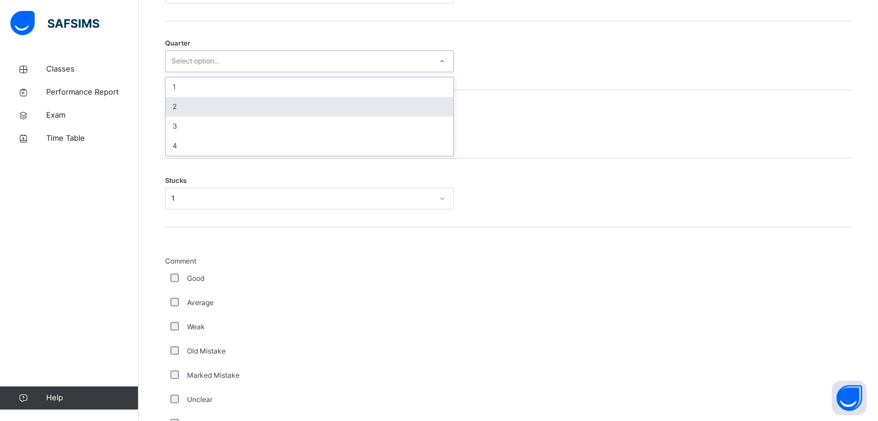
click at [196, 102] on div "2" at bounding box center [309, 107] width 287 height 20
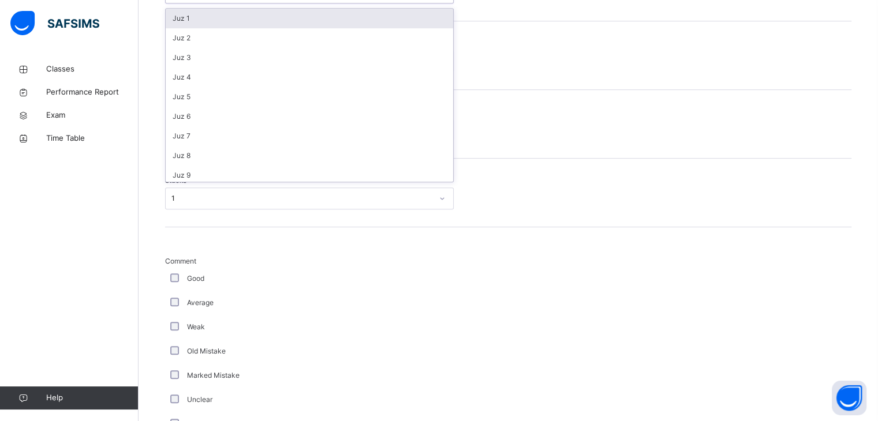
scroll to position [407, 0]
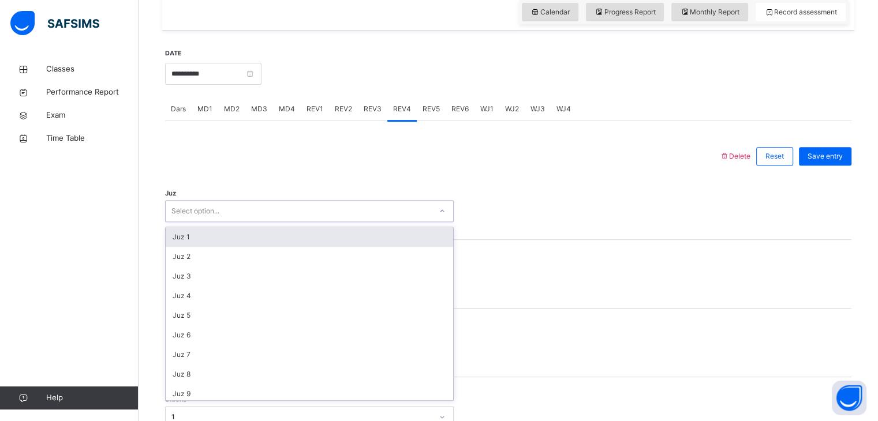
type input "**"
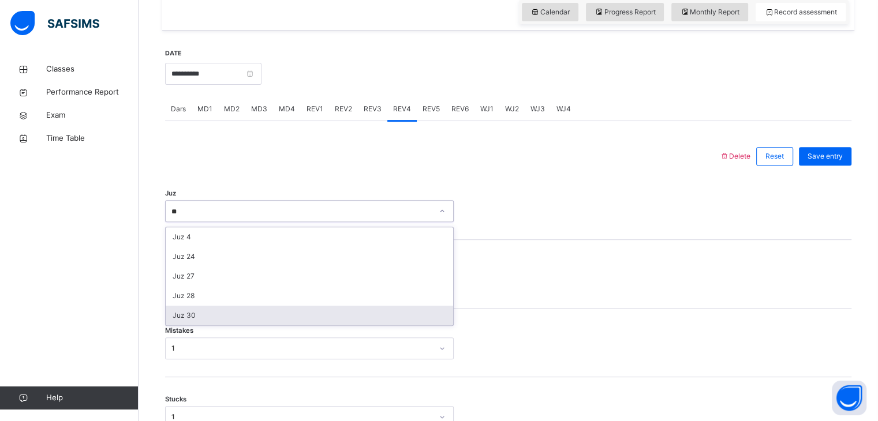
click at [205, 313] on div "Juz 30" at bounding box center [309, 316] width 287 height 20
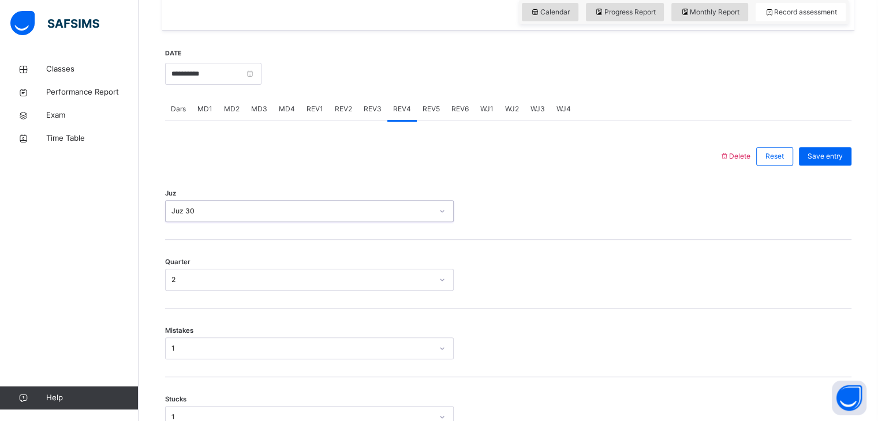
click at [846, 144] on div "Save entry" at bounding box center [822, 156] width 58 height 30
click at [842, 152] on span "Save entry" at bounding box center [824, 156] width 35 height 10
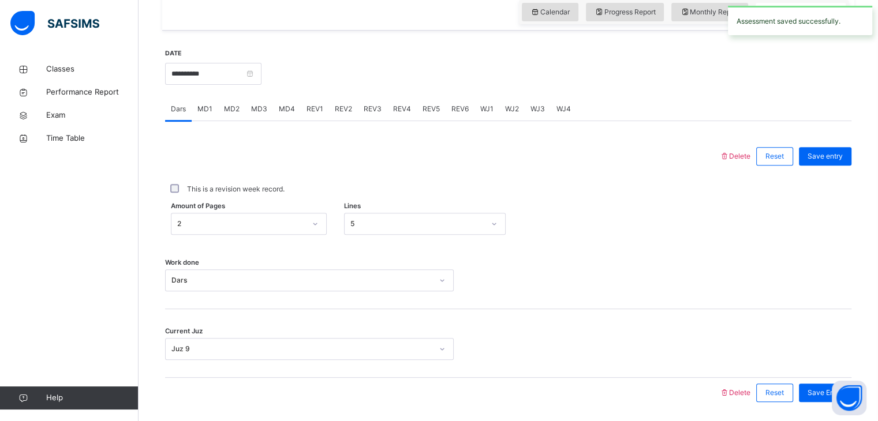
click at [286, 111] on span "MD4" at bounding box center [287, 109] width 16 height 10
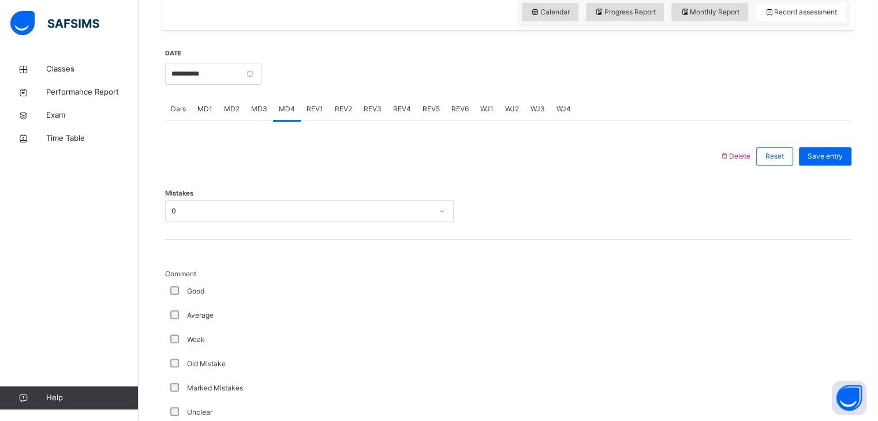
click at [188, 106] on div "Dars" at bounding box center [178, 109] width 27 height 23
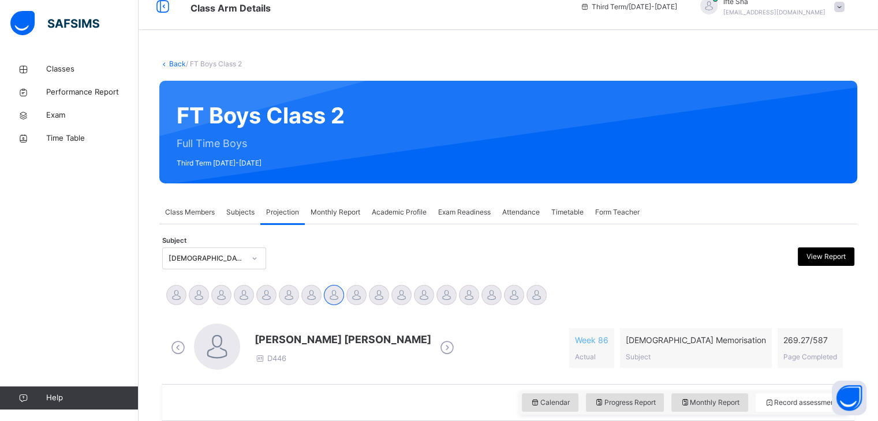
scroll to position [0, 0]
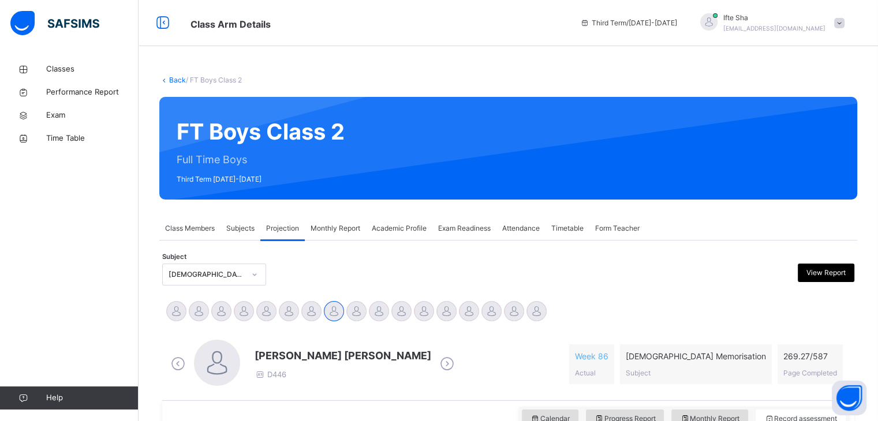
click at [188, 98] on div "FT Boys Class 2 Full Time Boys Third Term 2024-2025" at bounding box center [508, 148] width 698 height 103
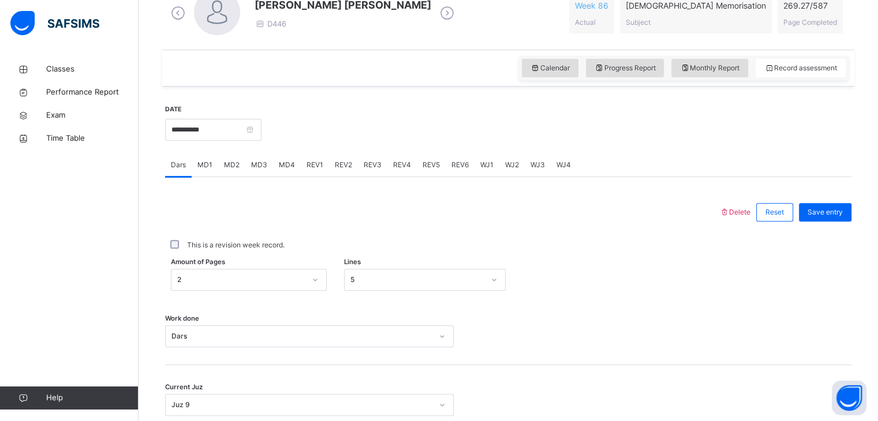
scroll to position [368, 0]
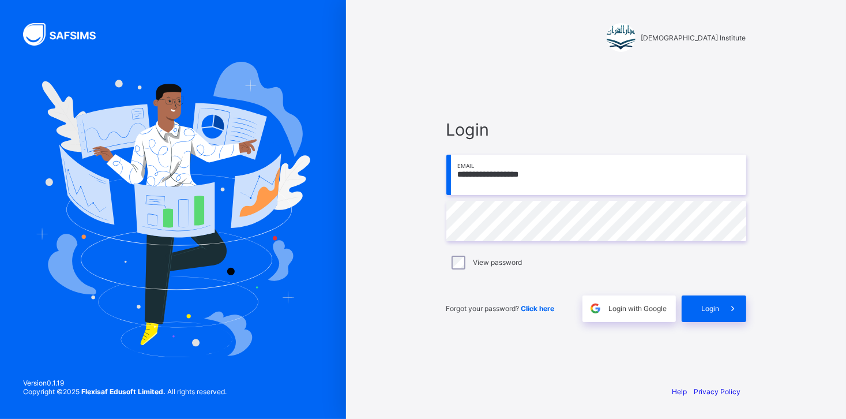
click at [696, 182] on input "**********" at bounding box center [597, 175] width 300 height 40
drag, startPoint x: 626, startPoint y: 241, endPoint x: 765, endPoint y: 257, distance: 139.4
click at [765, 257] on div "**********" at bounding box center [597, 209] width 346 height 419
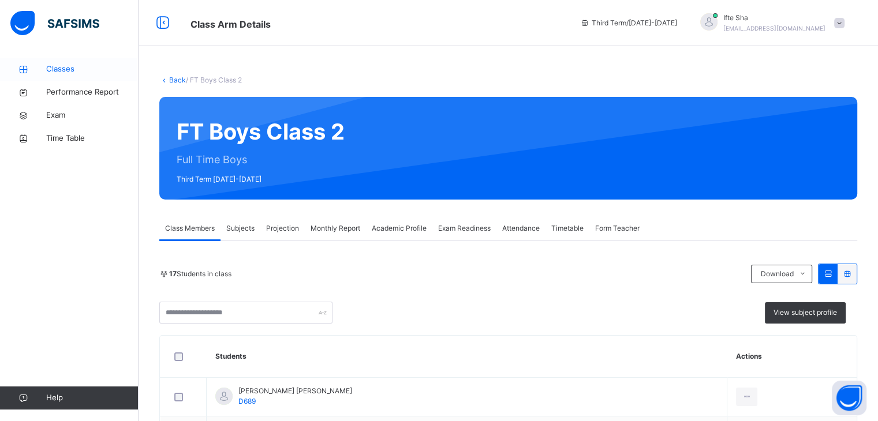
click at [95, 72] on span "Classes" at bounding box center [92, 69] width 92 height 12
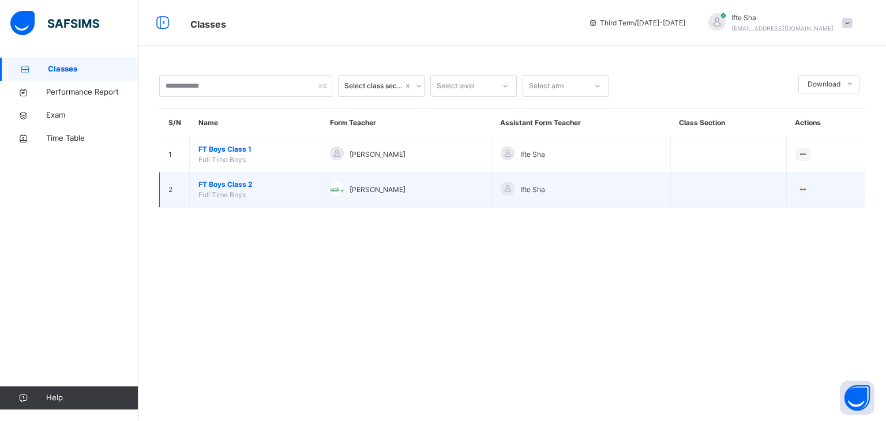
click at [321, 192] on td "Muallim Iftekhar" at bounding box center [406, 190] width 171 height 35
click at [245, 181] on span "FT Boys Class 2" at bounding box center [255, 184] width 114 height 10
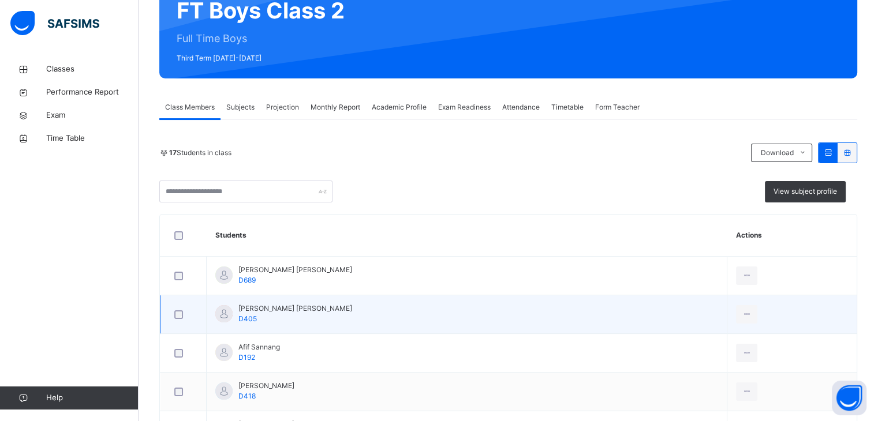
scroll to position [114, 0]
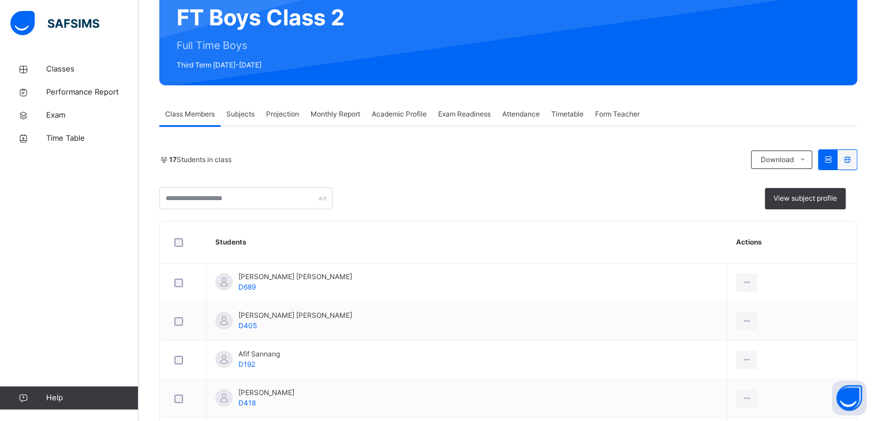
click at [293, 113] on span "Projection" at bounding box center [282, 114] width 33 height 10
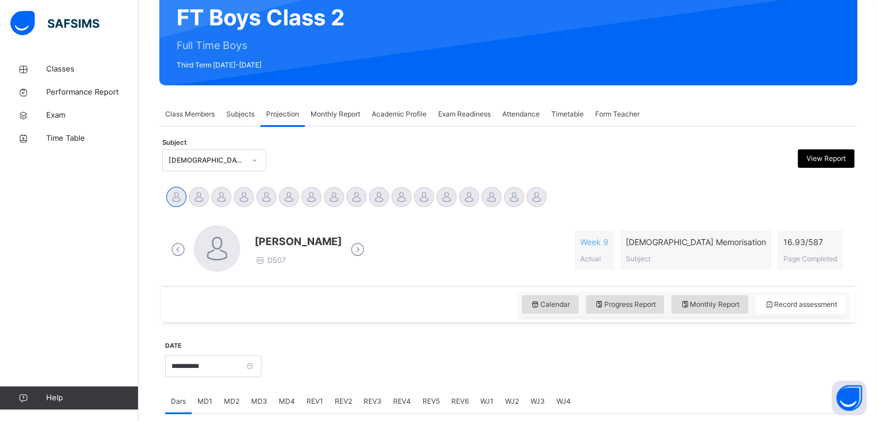
scroll to position [254, 0]
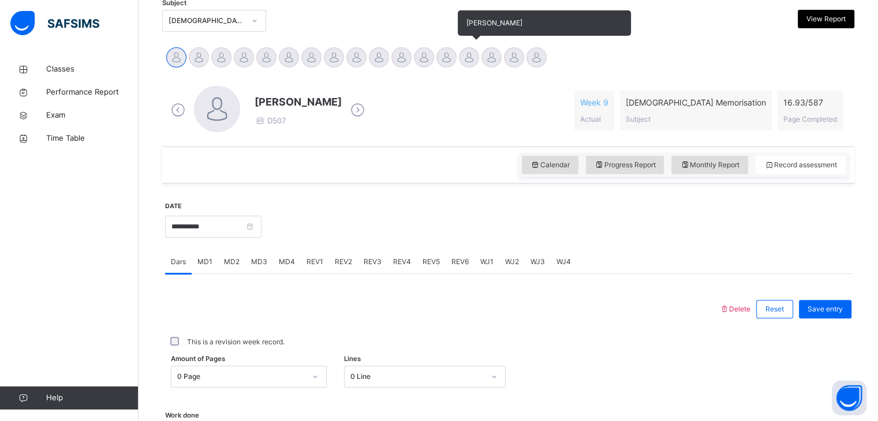
click at [475, 50] on div at bounding box center [469, 57] width 20 height 20
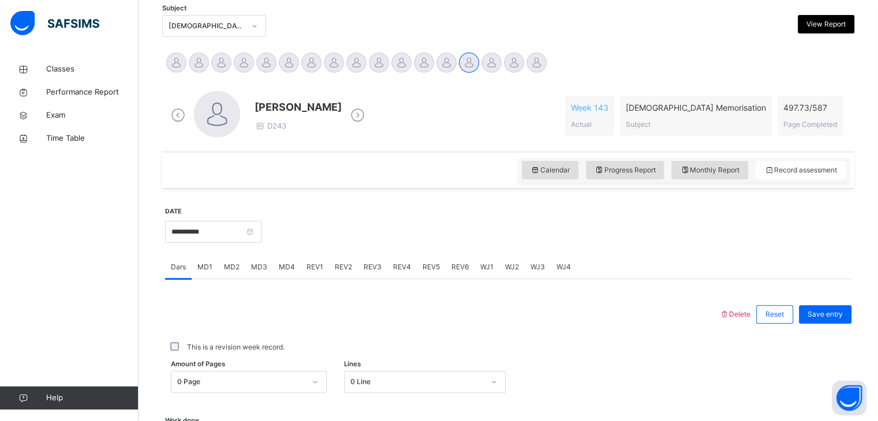
scroll to position [248, 0]
click at [614, 122] on div "Week 143 Actual" at bounding box center [589, 116] width 49 height 40
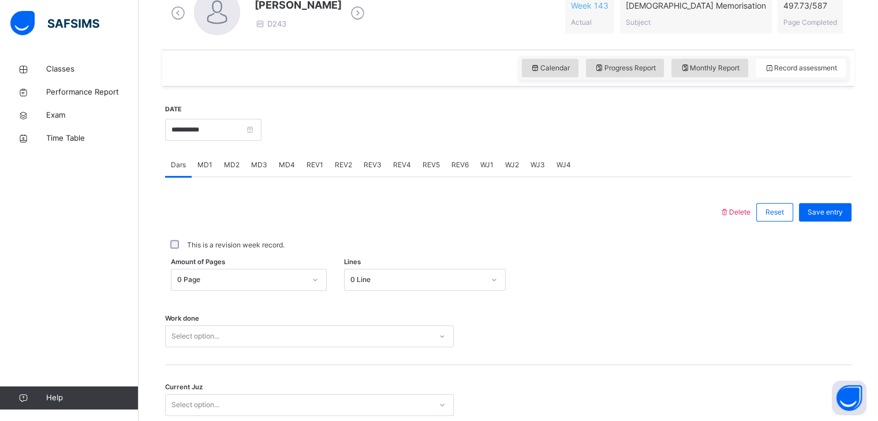
scroll to position [372, 0]
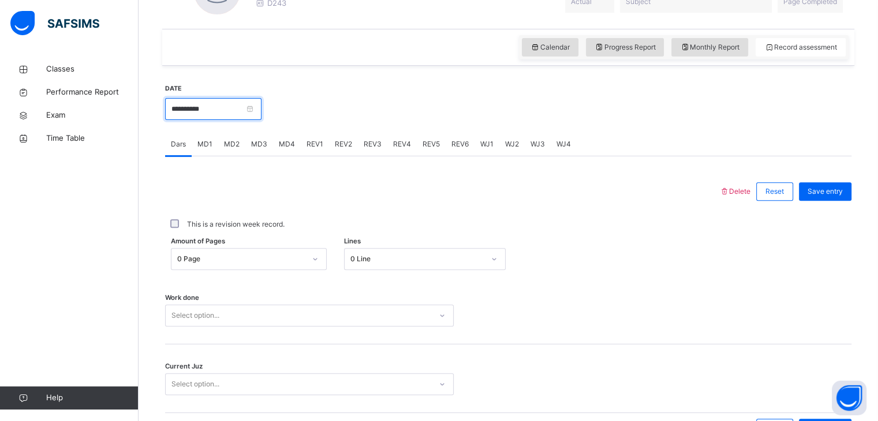
click at [261, 111] on input "**********" at bounding box center [213, 109] width 96 height 22
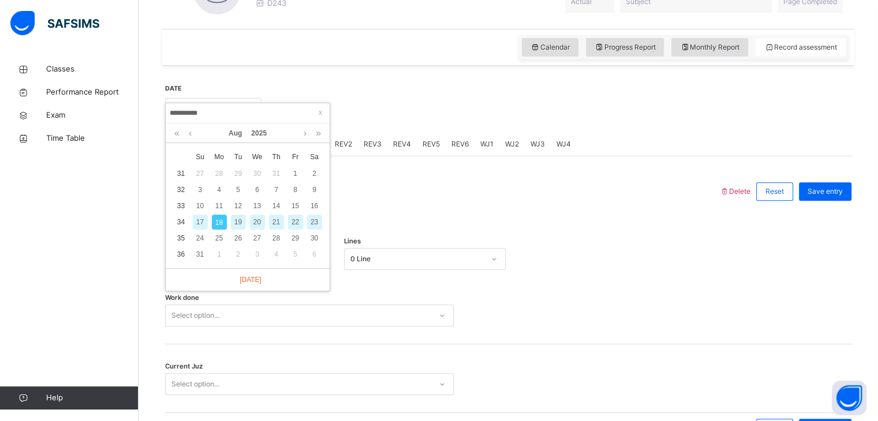
click at [515, 203] on div at bounding box center [442, 192] width 542 height 30
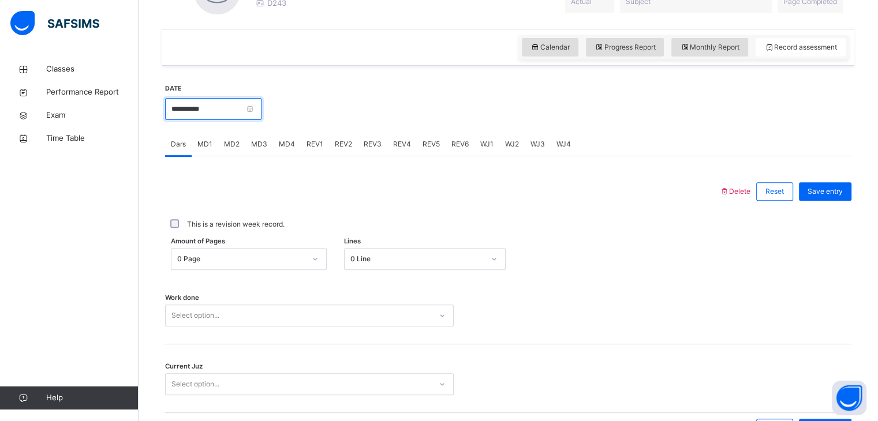
click at [254, 118] on input "**********" at bounding box center [213, 109] width 96 height 22
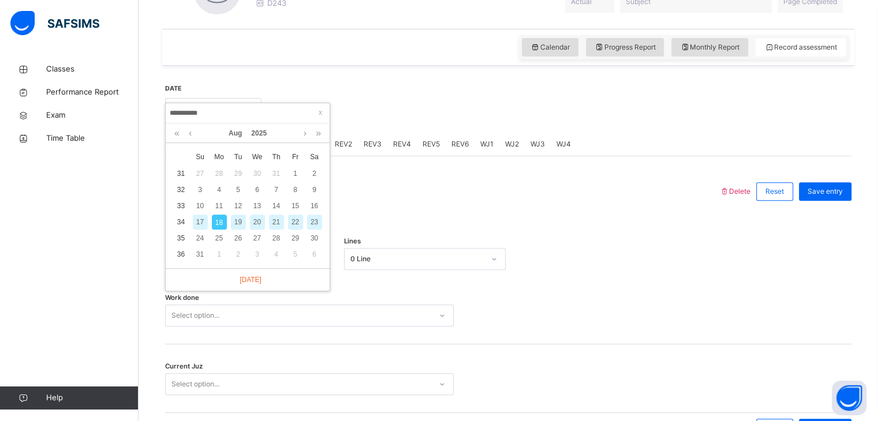
click at [399, 241] on div "This is a revision week record." at bounding box center [508, 225] width 686 height 36
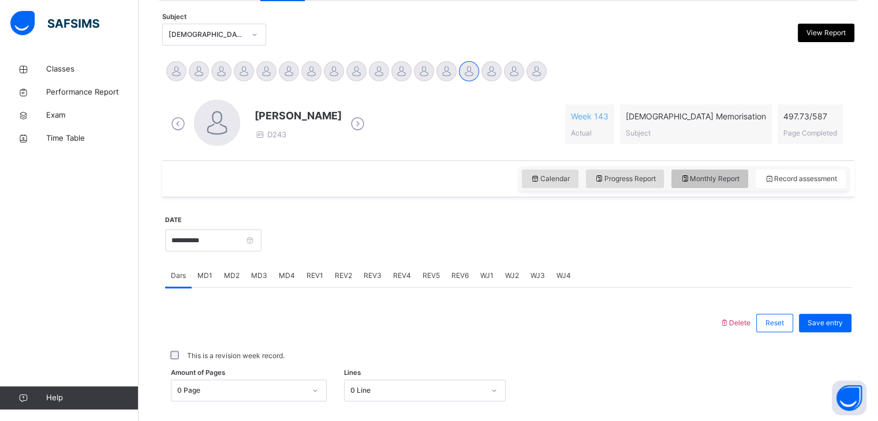
click at [714, 187] on div "Monthly Report" at bounding box center [709, 179] width 77 height 18
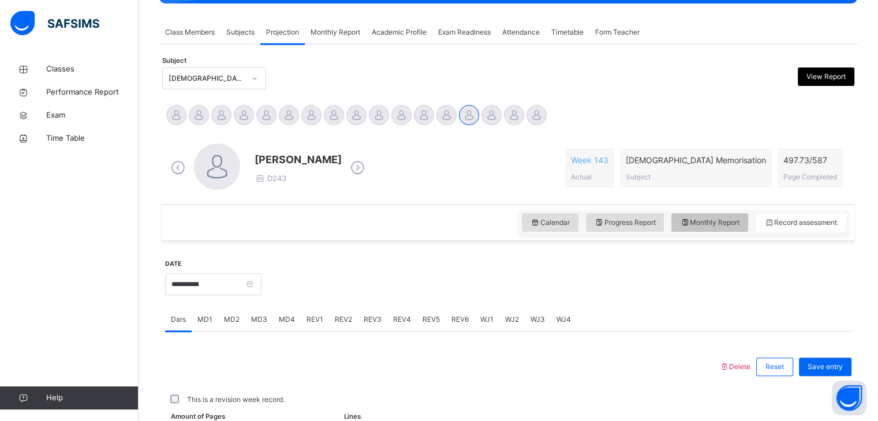
select select "****"
select select "*"
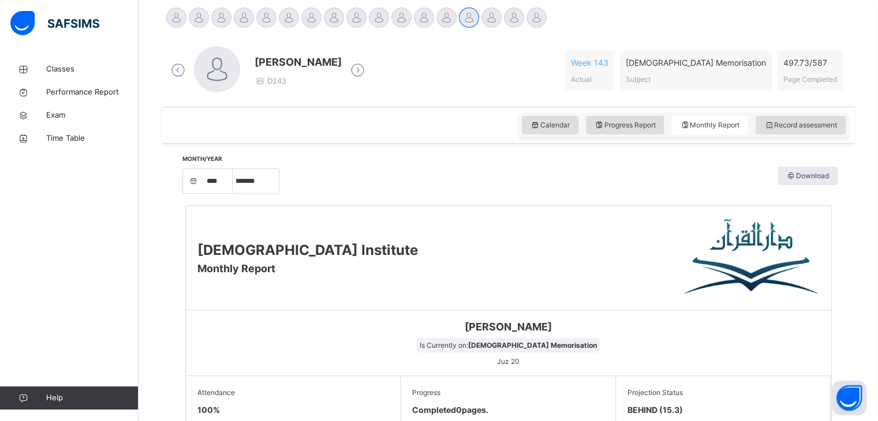
scroll to position [294, 0]
click at [810, 122] on span "Record assessment" at bounding box center [800, 124] width 73 height 10
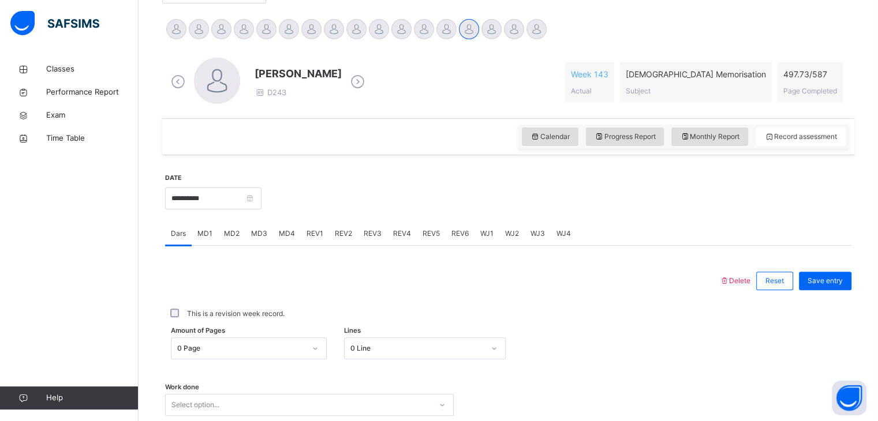
scroll to position [288, 0]
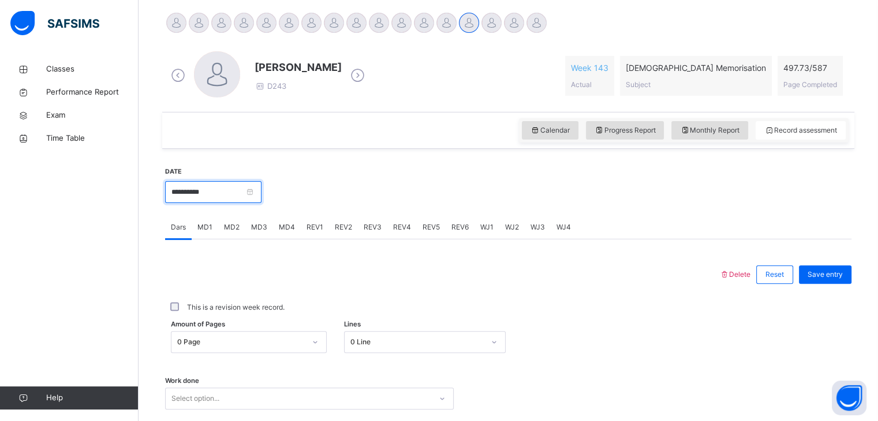
click at [212, 194] on input "**********" at bounding box center [213, 192] width 96 height 22
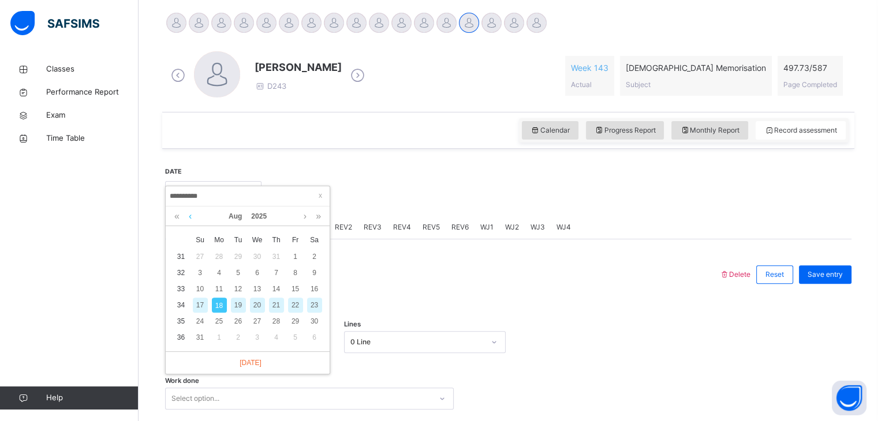
click at [189, 221] on link at bounding box center [190, 217] width 9 height 20
click at [249, 281] on td "16" at bounding box center [257, 289] width 19 height 16
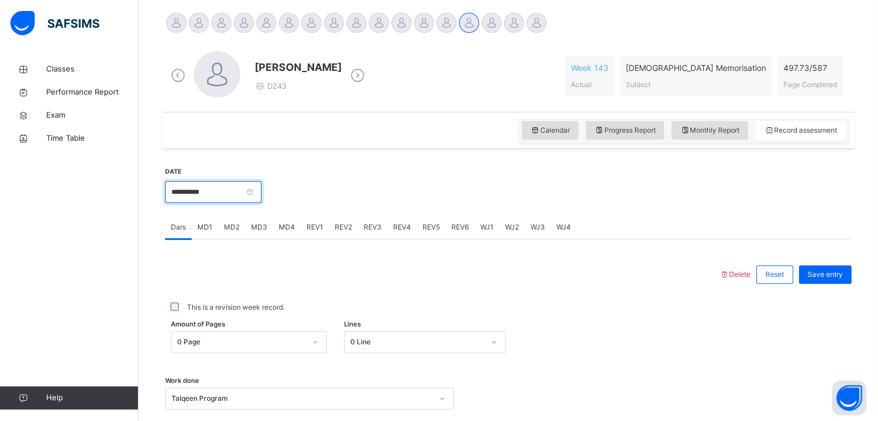
click at [222, 195] on input "**********" at bounding box center [213, 192] width 96 height 22
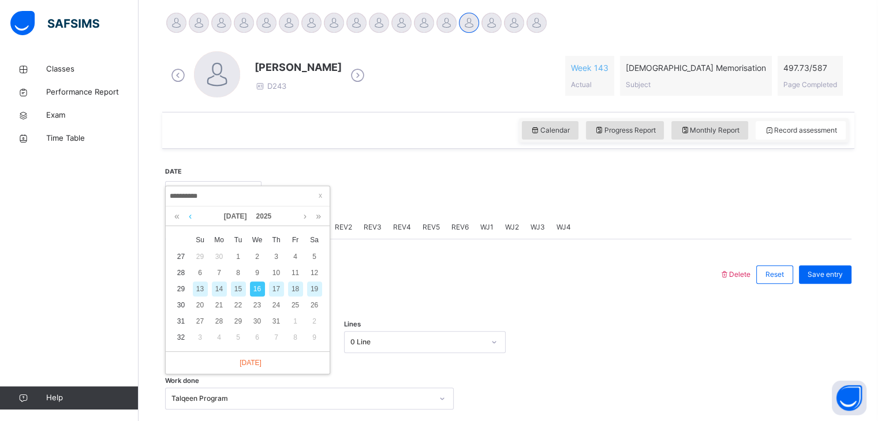
click at [191, 225] on link at bounding box center [190, 217] width 9 height 20
click at [176, 222] on link at bounding box center [176, 217] width 11 height 20
click at [237, 287] on div "11" at bounding box center [238, 289] width 15 height 15
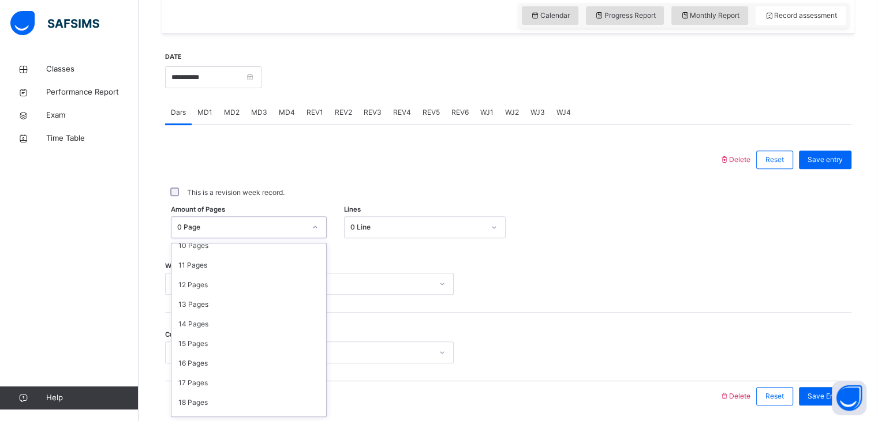
scroll to position [205, 0]
click at [189, 338] on div "15 Pages" at bounding box center [248, 343] width 155 height 20
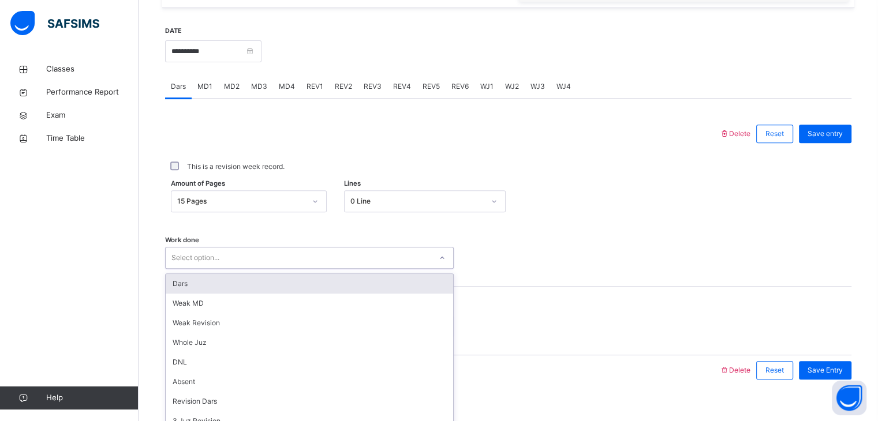
scroll to position [445, 0]
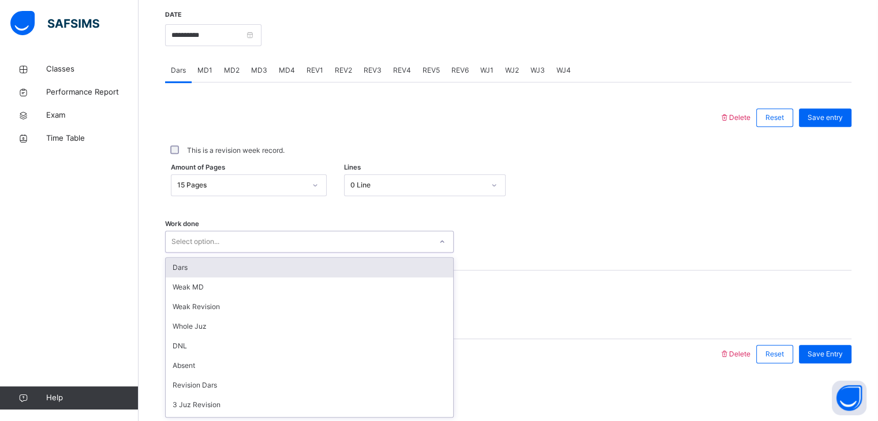
click at [189, 273] on div "Dars" at bounding box center [309, 268] width 287 height 20
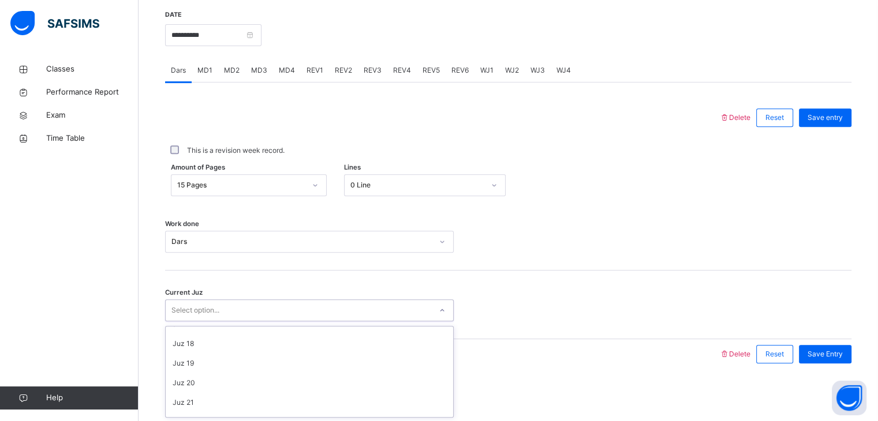
scroll to position [339, 0]
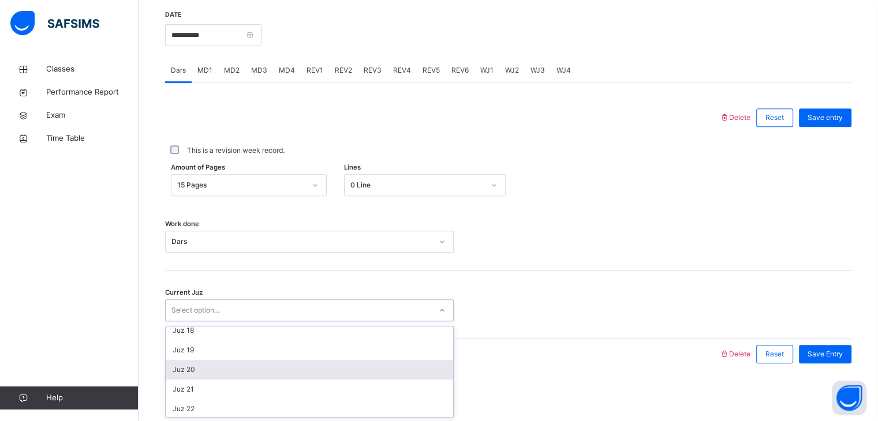
click at [177, 366] on div "Juz 20" at bounding box center [309, 370] width 287 height 20
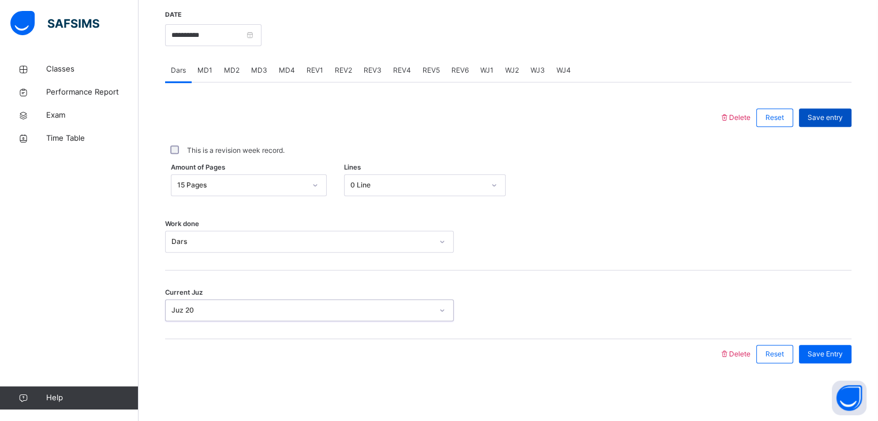
click at [833, 122] on span "Save entry" at bounding box center [824, 118] width 35 height 10
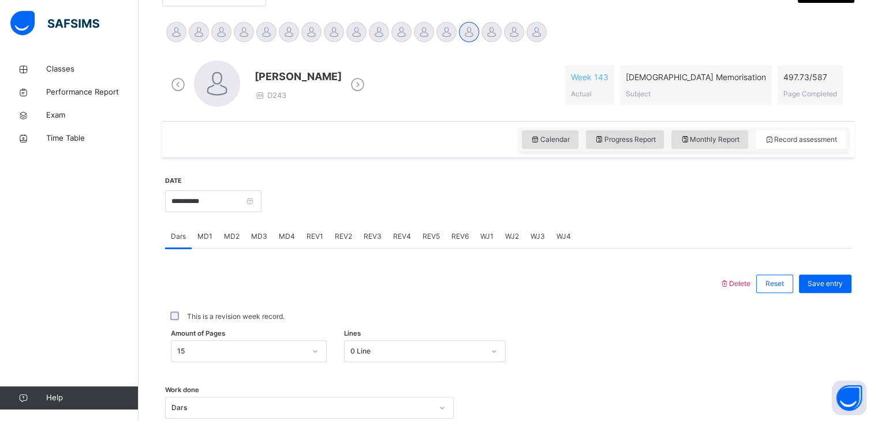
scroll to position [264, 0]
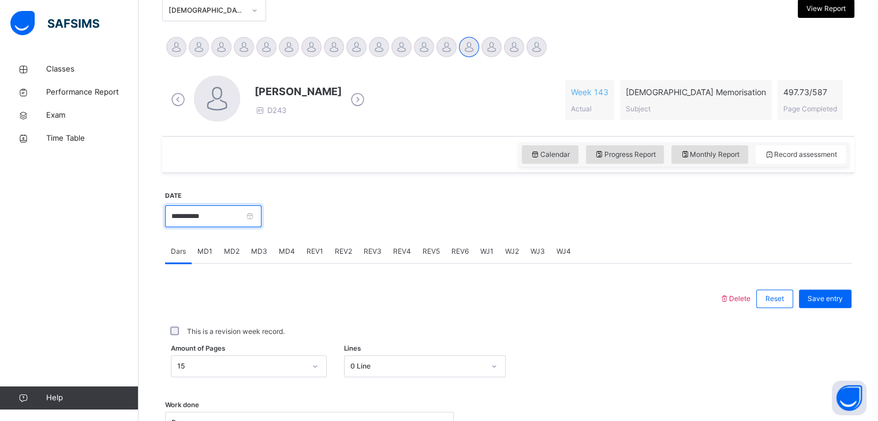
click at [226, 213] on input "**********" at bounding box center [213, 216] width 96 height 22
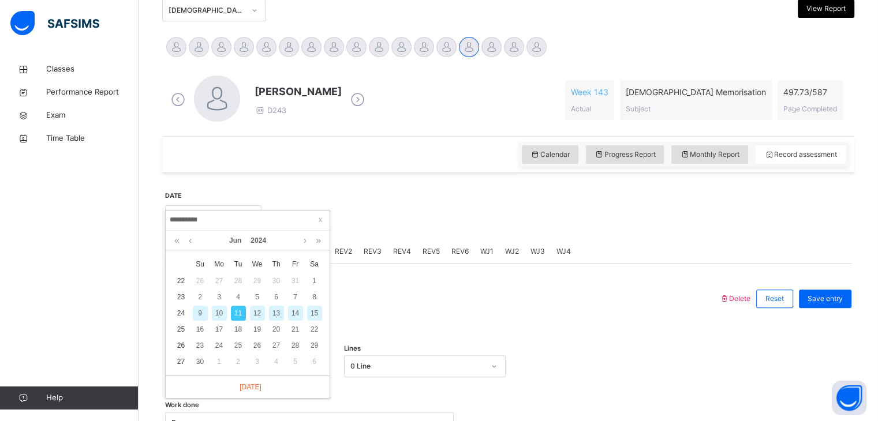
click at [269, 390] on div "Today" at bounding box center [248, 387] width 164 height 23
click at [237, 389] on link "Today" at bounding box center [248, 387] width 28 height 10
type input "**********"
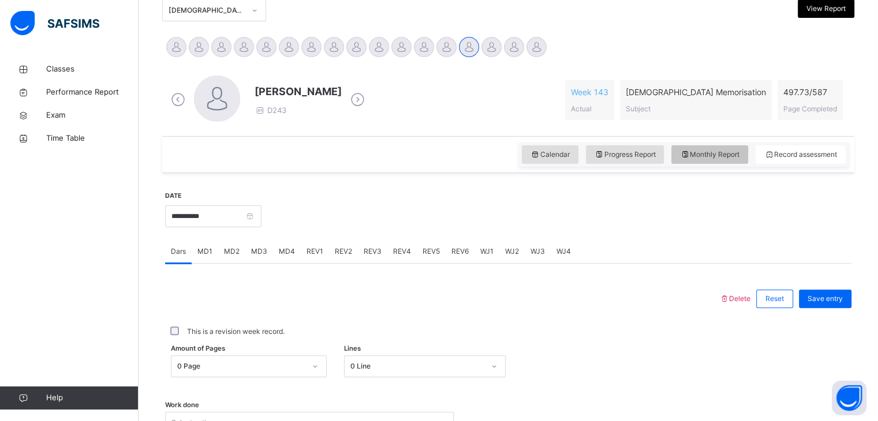
click at [711, 162] on div "Monthly Report" at bounding box center [709, 154] width 77 height 18
select select "****"
select select "*"
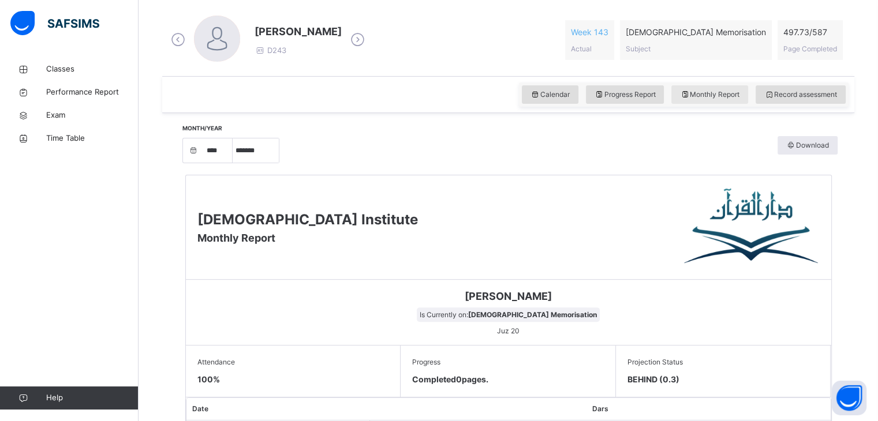
scroll to position [323, 0]
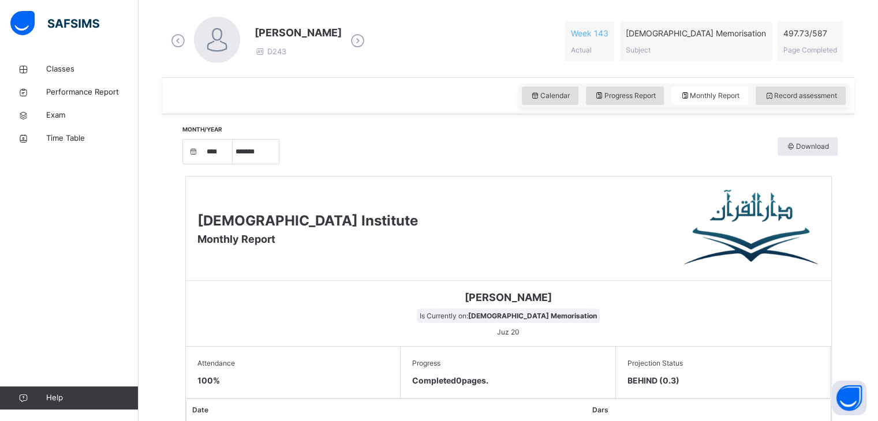
click at [198, 154] on icon at bounding box center [194, 152] width 10 height 10
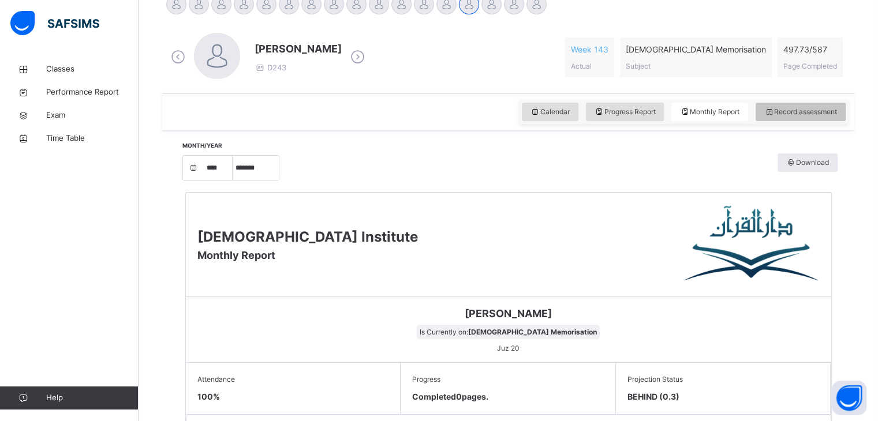
click at [808, 118] on div "Record assessment" at bounding box center [800, 112] width 90 height 18
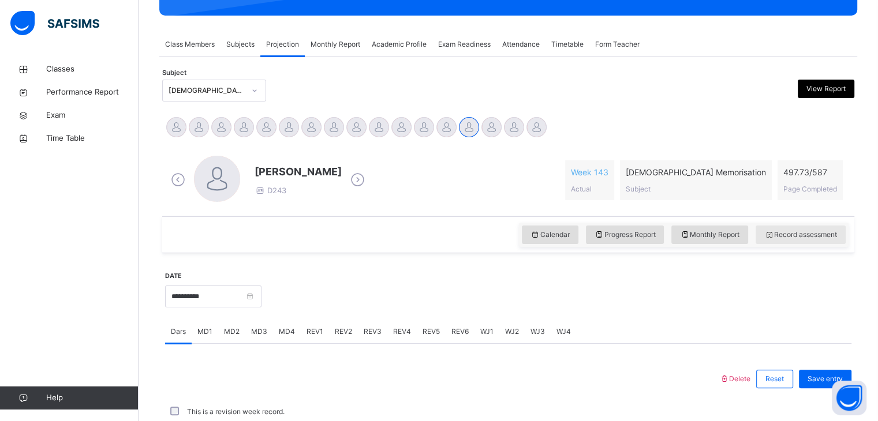
scroll to position [307, 0]
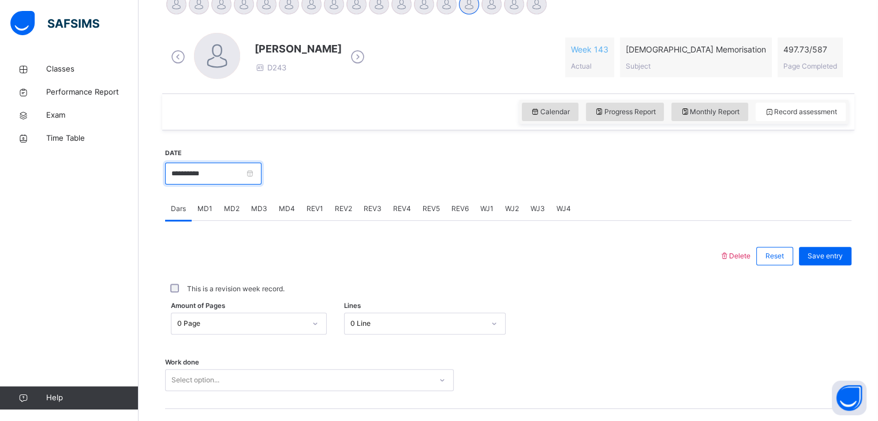
click at [211, 182] on input "**********" at bounding box center [213, 174] width 96 height 22
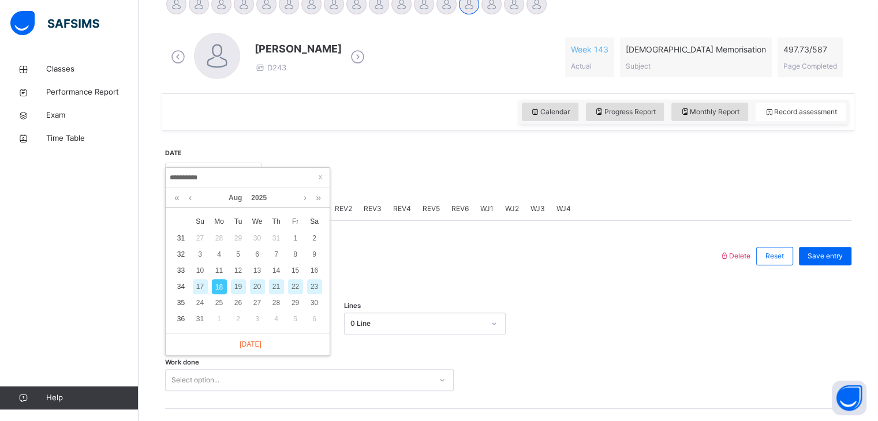
click at [0, 407] on link "Help" at bounding box center [69, 398] width 138 height 23
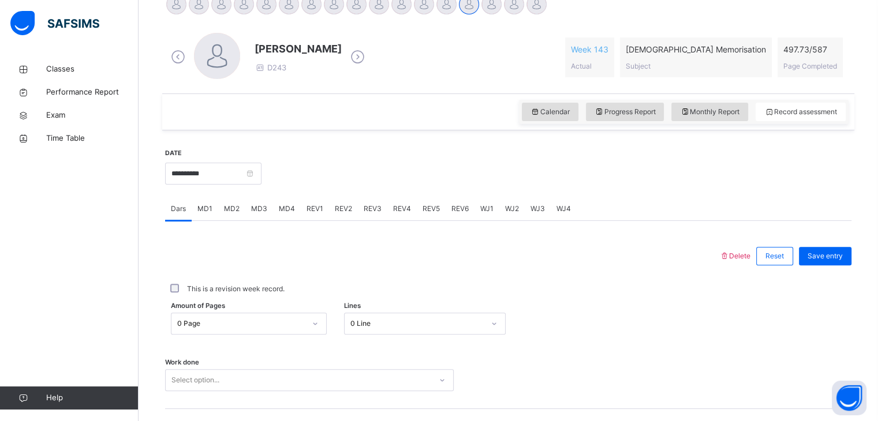
click at [0, 407] on link "Help" at bounding box center [69, 398] width 138 height 23
click at [2, 406] on link "Help" at bounding box center [69, 398] width 138 height 23
click at [214, 178] on input "**********" at bounding box center [213, 174] width 96 height 22
click at [0, 403] on link "Help" at bounding box center [69, 398] width 138 height 23
click at [211, 182] on input "**********" at bounding box center [213, 174] width 96 height 22
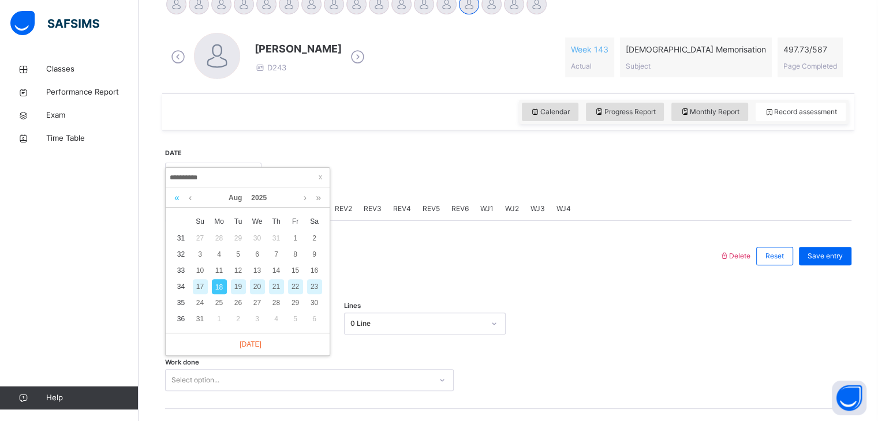
click at [178, 207] on link at bounding box center [176, 198] width 11 height 20
click at [231, 276] on div "13" at bounding box center [238, 270] width 15 height 15
type input "**********"
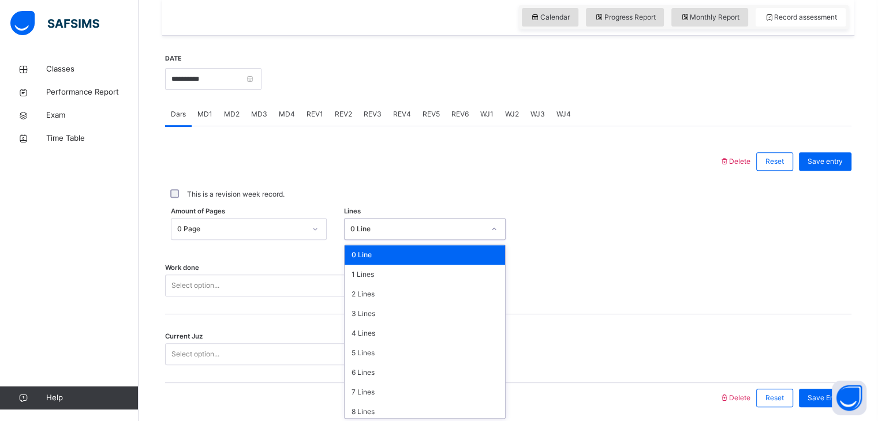
scroll to position [403, 0]
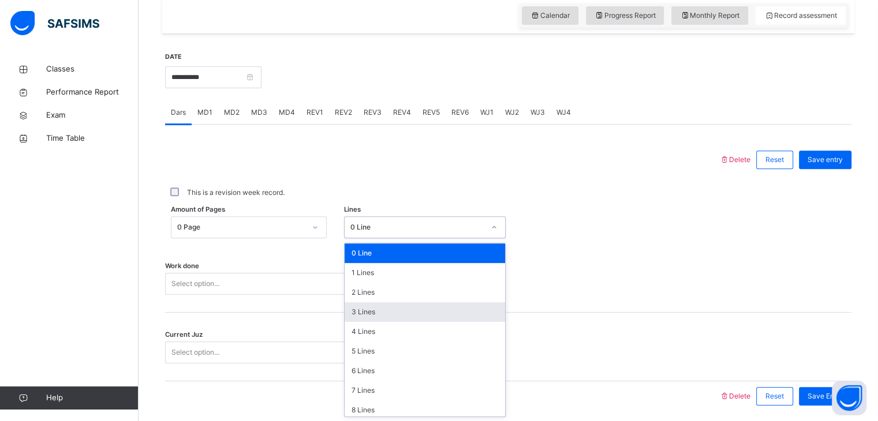
click at [364, 313] on div "3 Lines" at bounding box center [424, 312] width 160 height 20
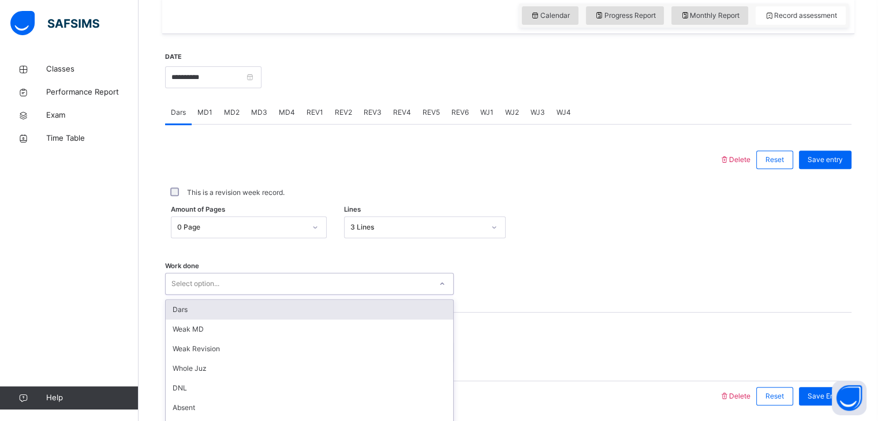
scroll to position [445, 0]
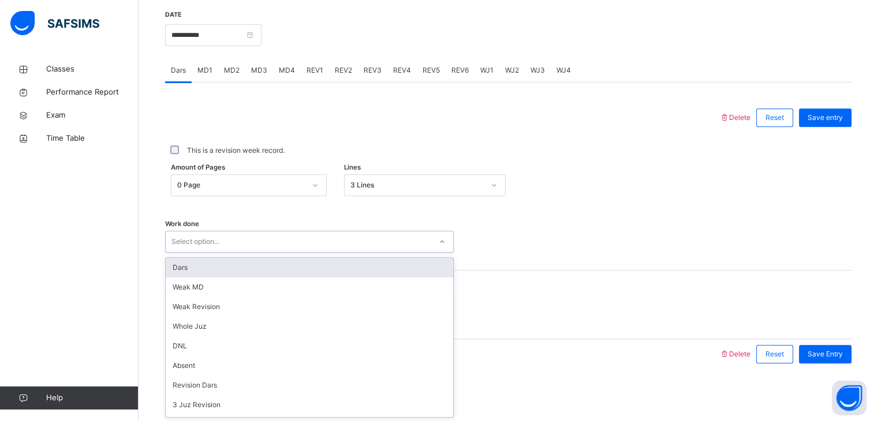
click at [186, 273] on div "Dars" at bounding box center [309, 268] width 287 height 20
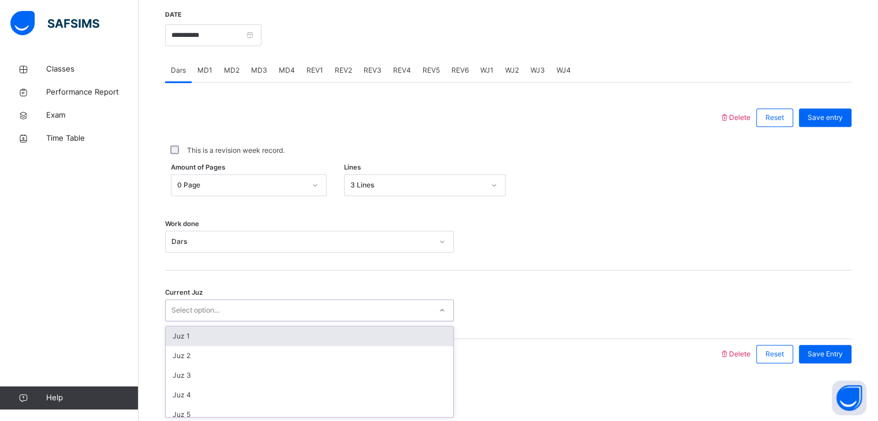
click at [185, 339] on div "Juz 1" at bounding box center [309, 337] width 287 height 20
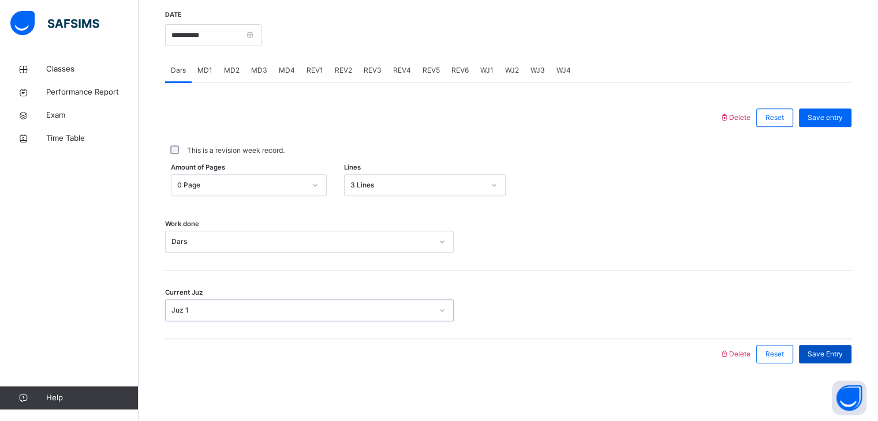
click at [835, 351] on span "Save Entry" at bounding box center [824, 354] width 35 height 10
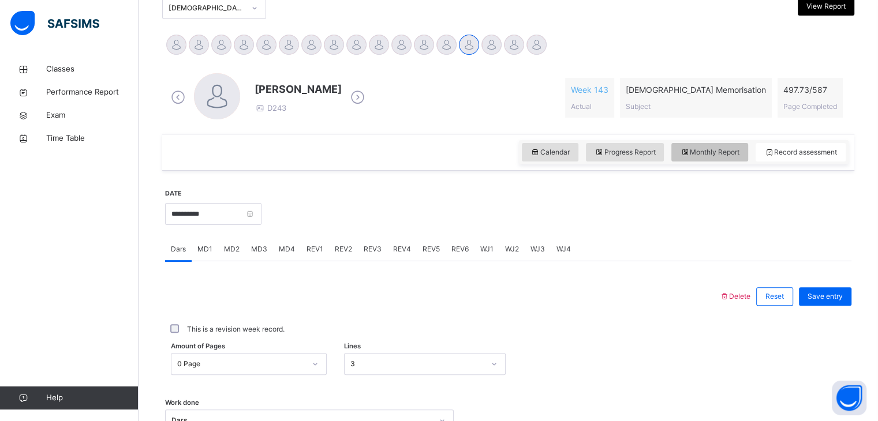
click at [728, 156] on span "Monthly Report" at bounding box center [709, 152] width 59 height 10
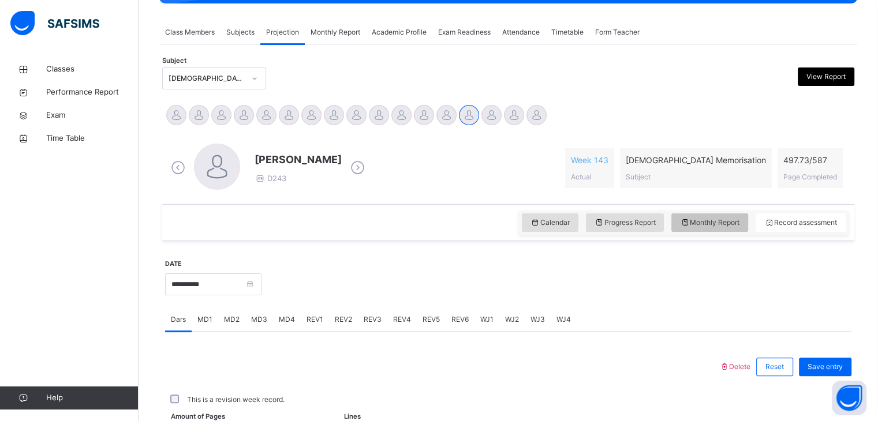
select select "****"
select select "*"
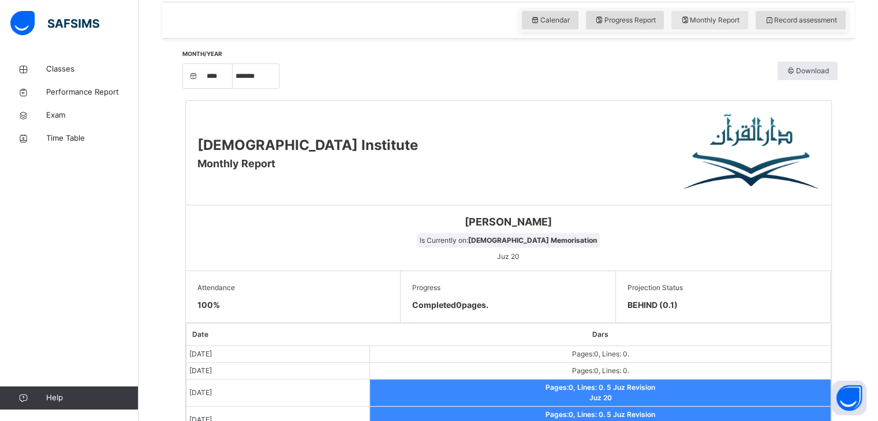
scroll to position [399, 0]
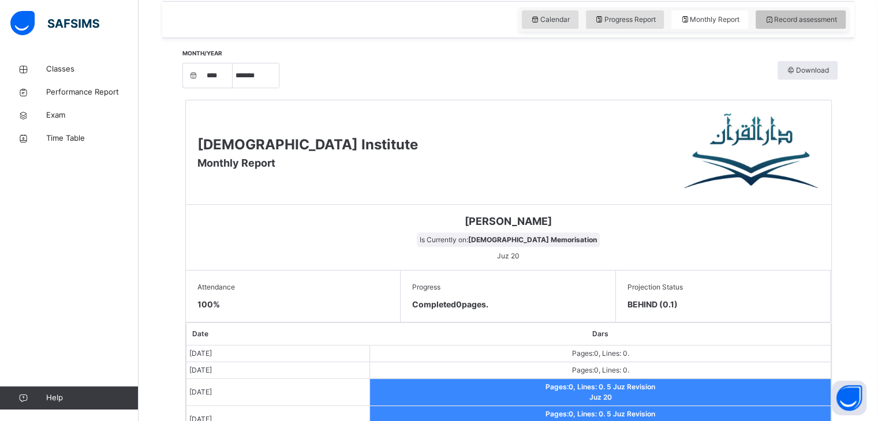
click at [812, 25] on div "Record assessment" at bounding box center [800, 19] width 90 height 18
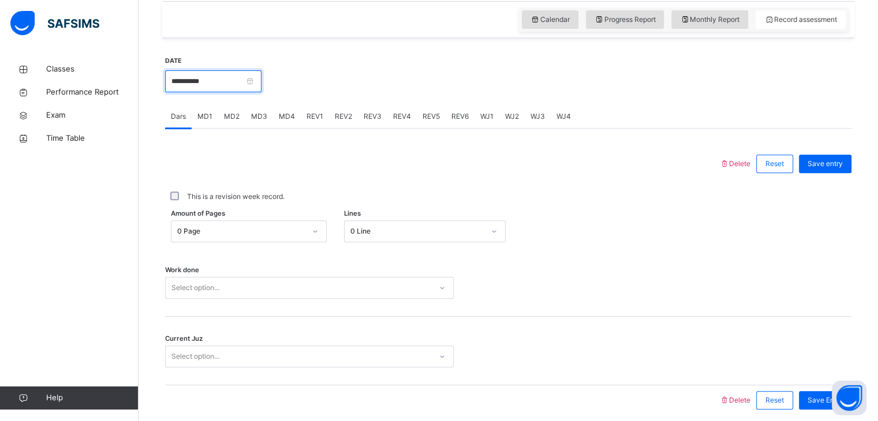
click at [252, 83] on input "**********" at bounding box center [213, 81] width 96 height 22
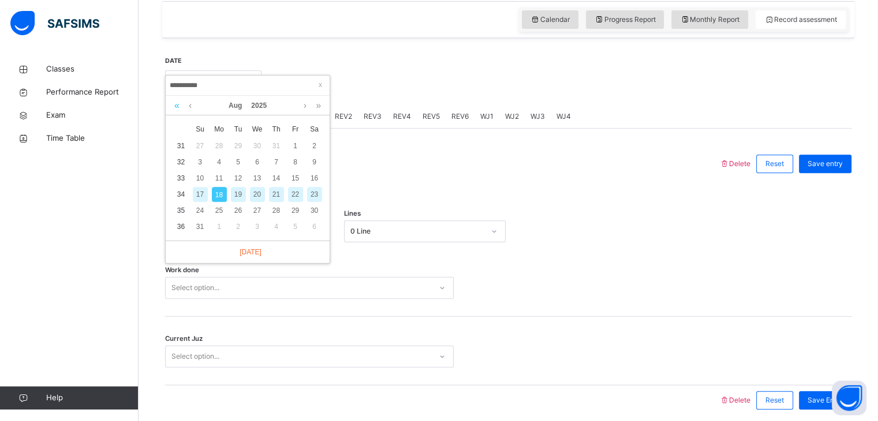
click at [182, 106] on link at bounding box center [176, 106] width 11 height 20
click at [205, 193] on div "18" at bounding box center [200, 194] width 15 height 15
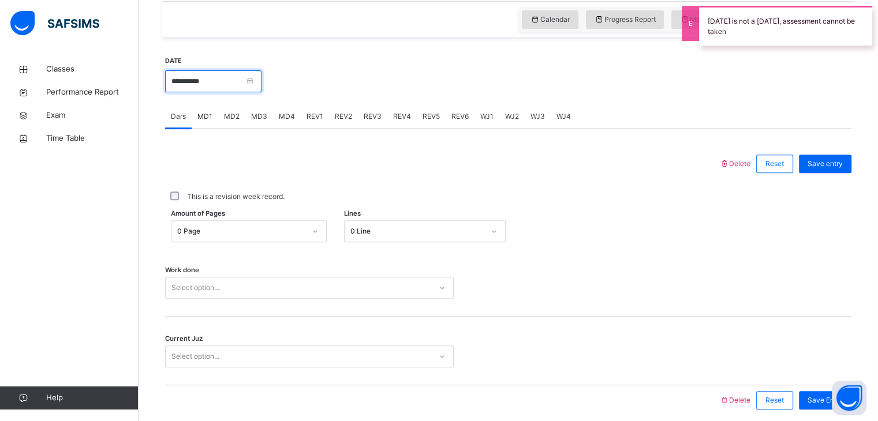
click at [217, 85] on input "**********" at bounding box center [213, 81] width 96 height 22
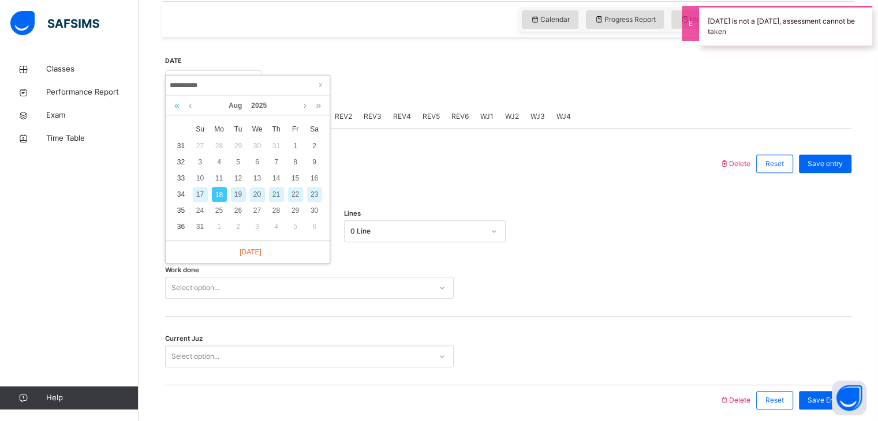
click at [177, 105] on link at bounding box center [176, 106] width 11 height 20
click at [277, 198] on div "22" at bounding box center [276, 194] width 15 height 15
type input "**********"
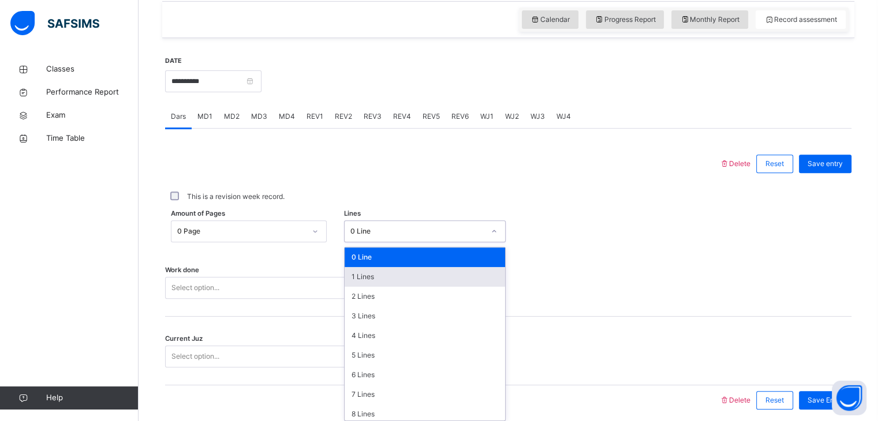
click at [360, 272] on div "1 Lines" at bounding box center [424, 277] width 160 height 20
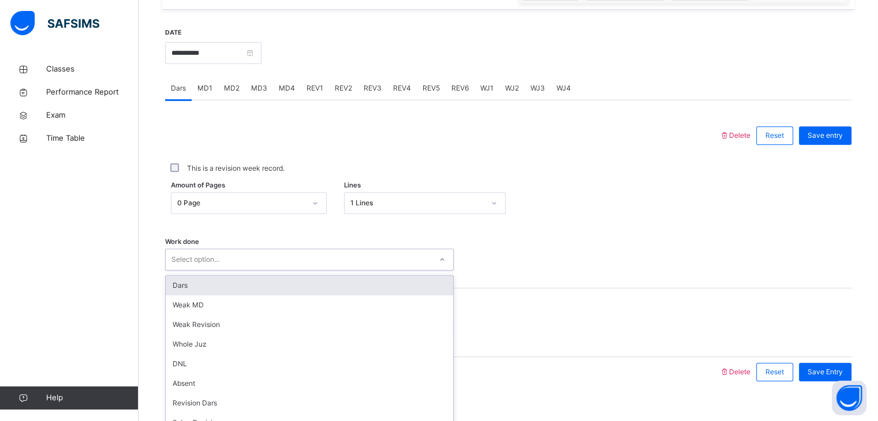
scroll to position [445, 0]
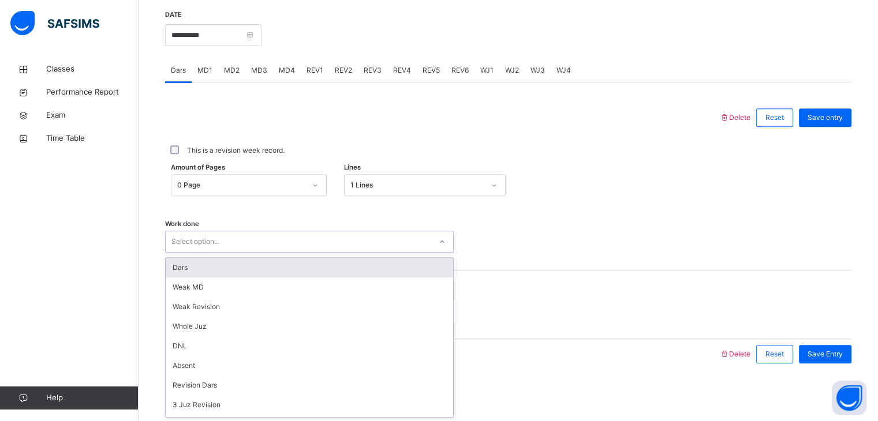
click at [226, 264] on div "Dars" at bounding box center [309, 268] width 287 height 20
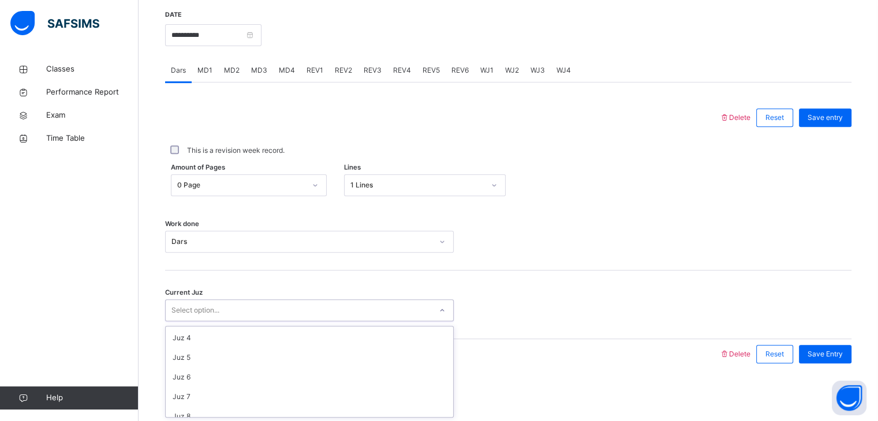
scroll to position [55, 0]
click at [203, 333] on div "Juz 4" at bounding box center [309, 341] width 287 height 20
click at [838, 123] on div "Save entry" at bounding box center [825, 117] width 53 height 18
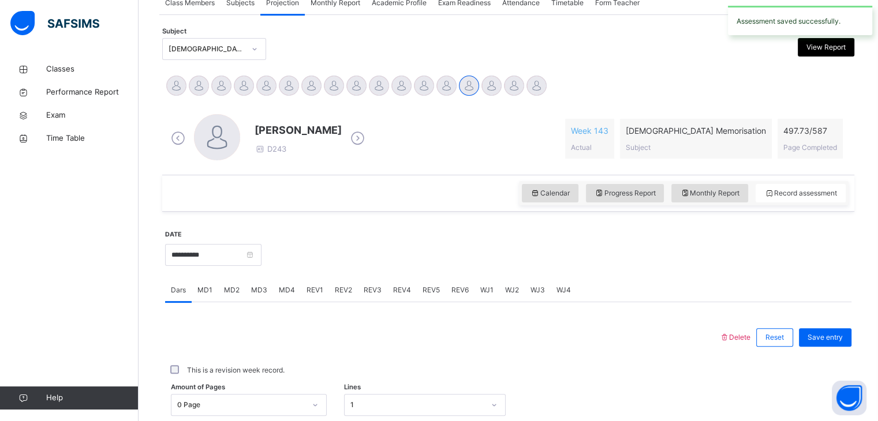
scroll to position [228, 0]
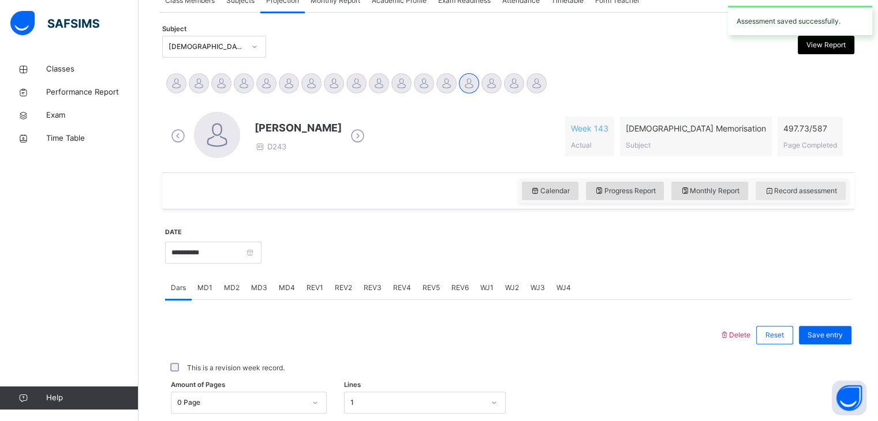
click at [799, 197] on div "Record assessment" at bounding box center [800, 191] width 90 height 18
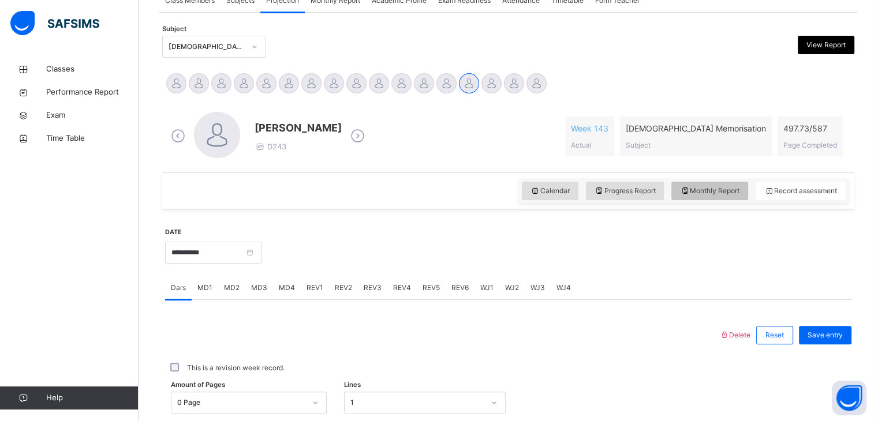
click at [705, 192] on span "Monthly Report" at bounding box center [709, 191] width 59 height 10
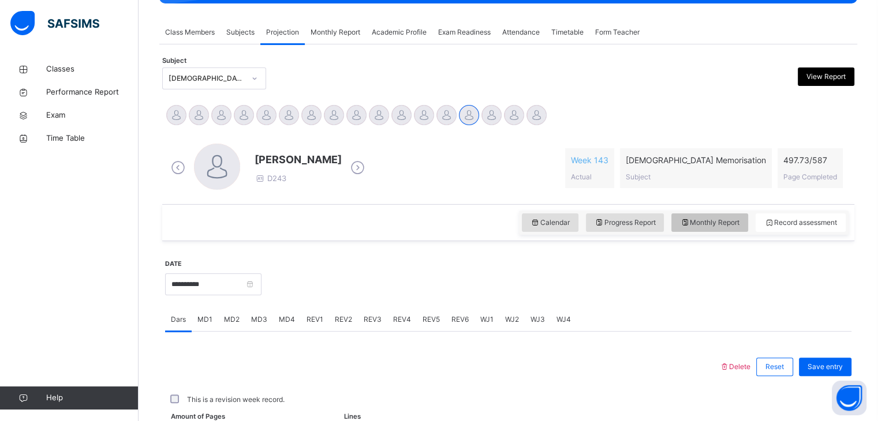
select select "****"
select select "*"
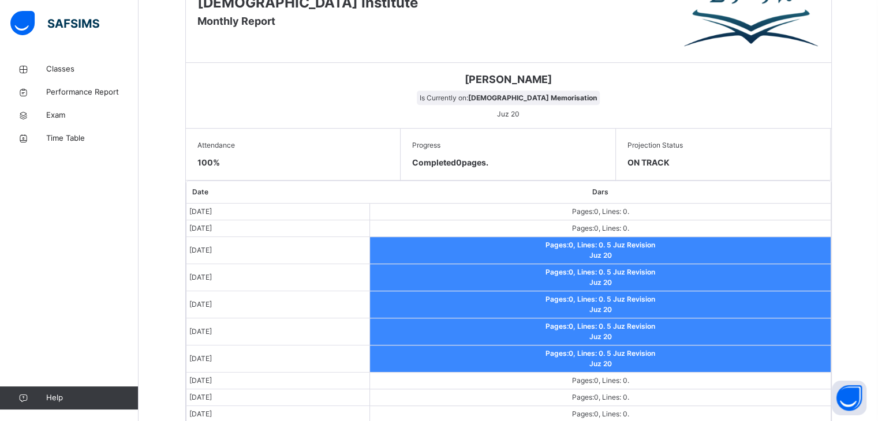
scroll to position [549, 0]
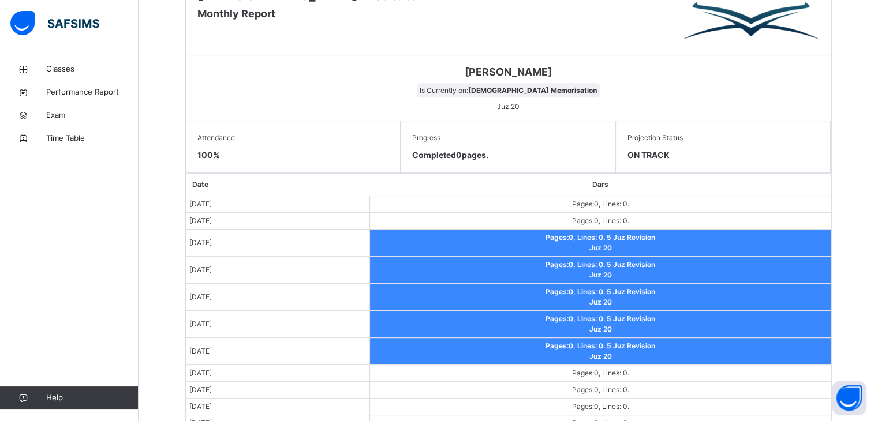
click at [549, 210] on td "Pages: 0 , Lines: 0 ." at bounding box center [600, 204] width 460 height 17
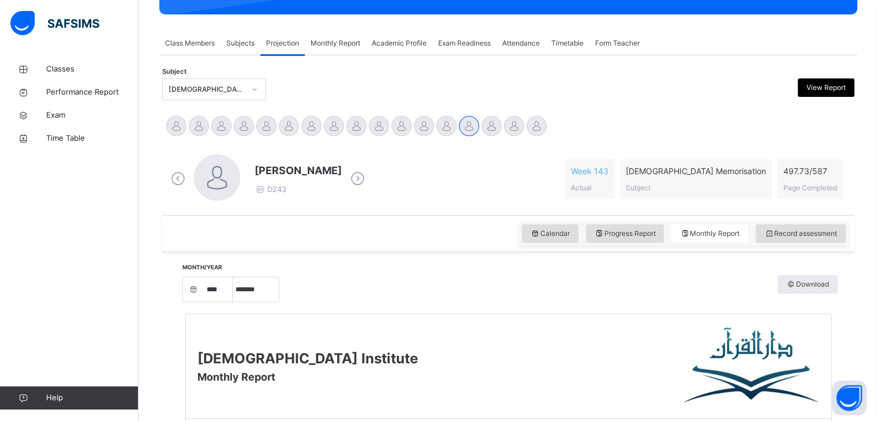
scroll to position [184, 0]
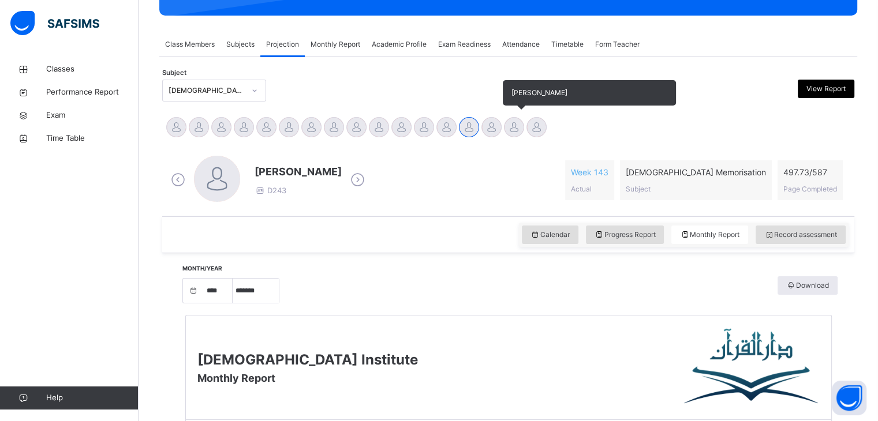
click at [522, 128] on div at bounding box center [514, 127] width 20 height 20
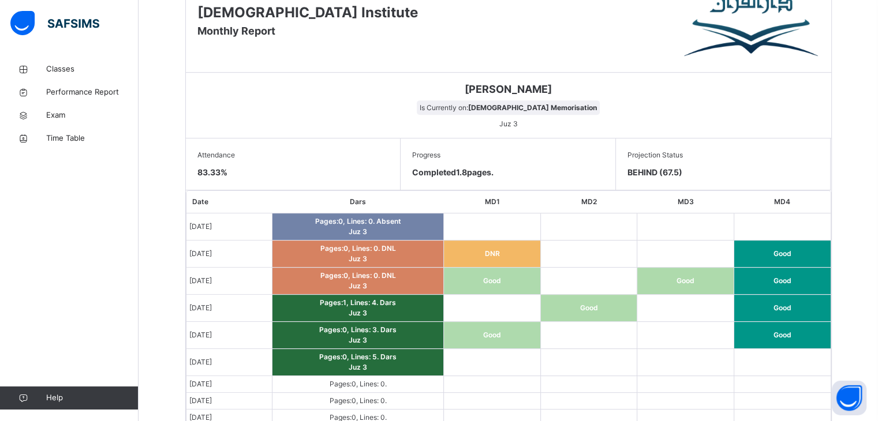
scroll to position [531, 0]
